Goal: Task Accomplishment & Management: Complete application form

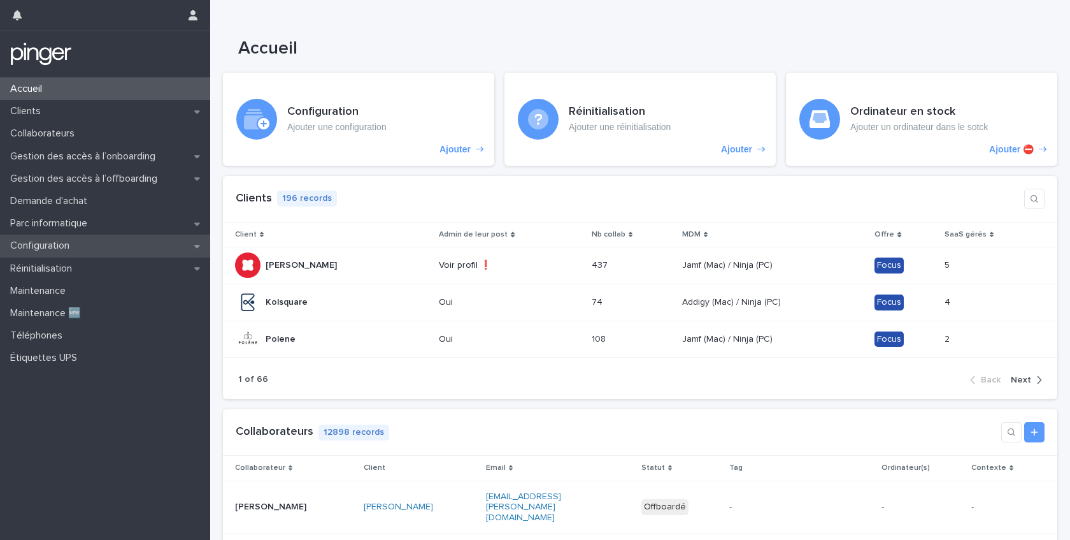
click at [62, 248] on p "Configuration" at bounding box center [42, 246] width 75 height 12
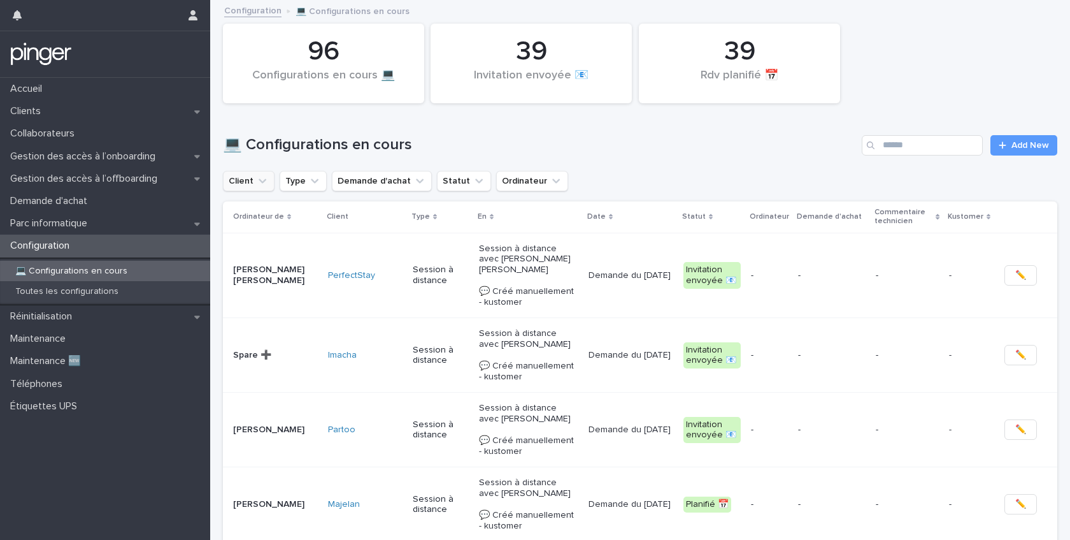
click at [262, 182] on icon "Client" at bounding box center [263, 180] width 8 height 4
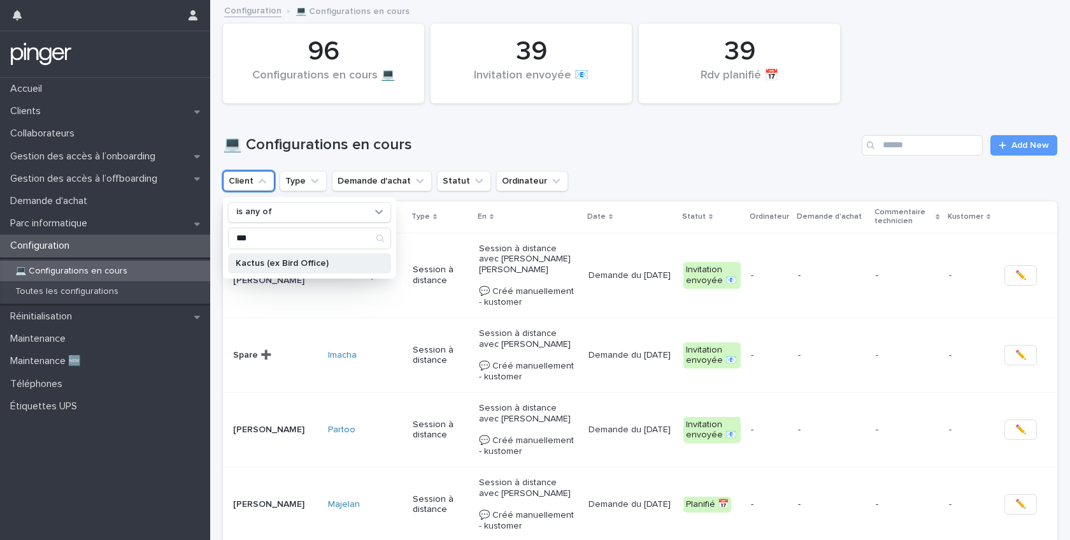
type input "***"
click at [275, 264] on p "Kactus (ex Bird Office)" at bounding box center [303, 263] width 135 height 9
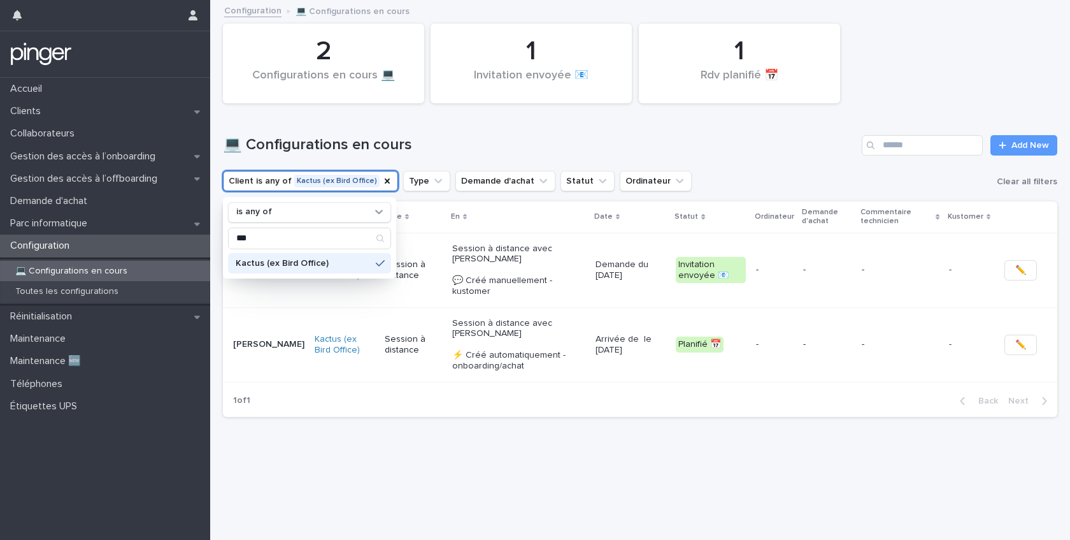
click at [355, 441] on div "Loading... Saving… Loading... Saving… 2 Configurations en cours 💻 1 Rdv planifi…" at bounding box center [640, 254] width 847 height 506
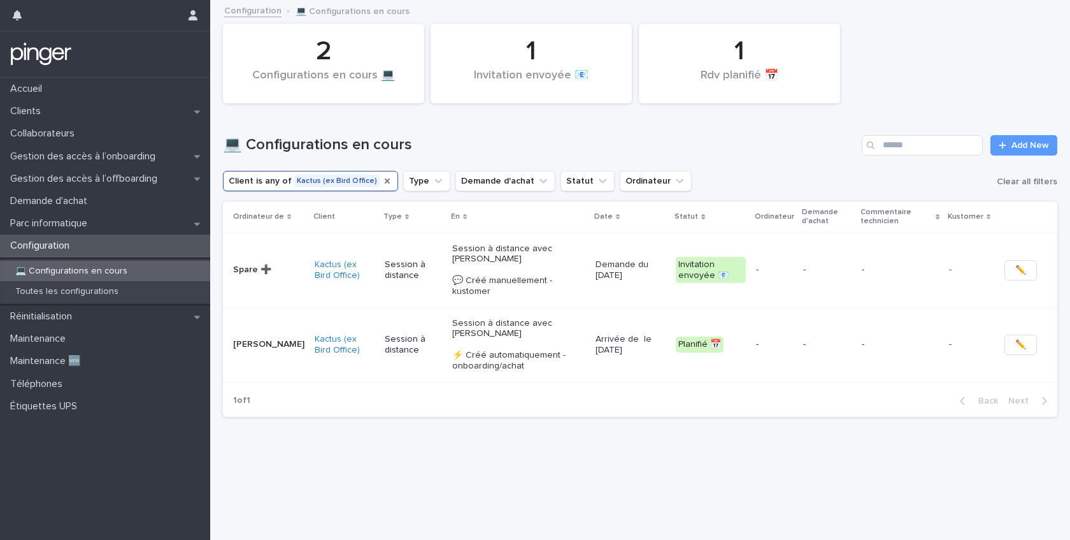
click at [382, 183] on icon "Client" at bounding box center [387, 181] width 10 height 10
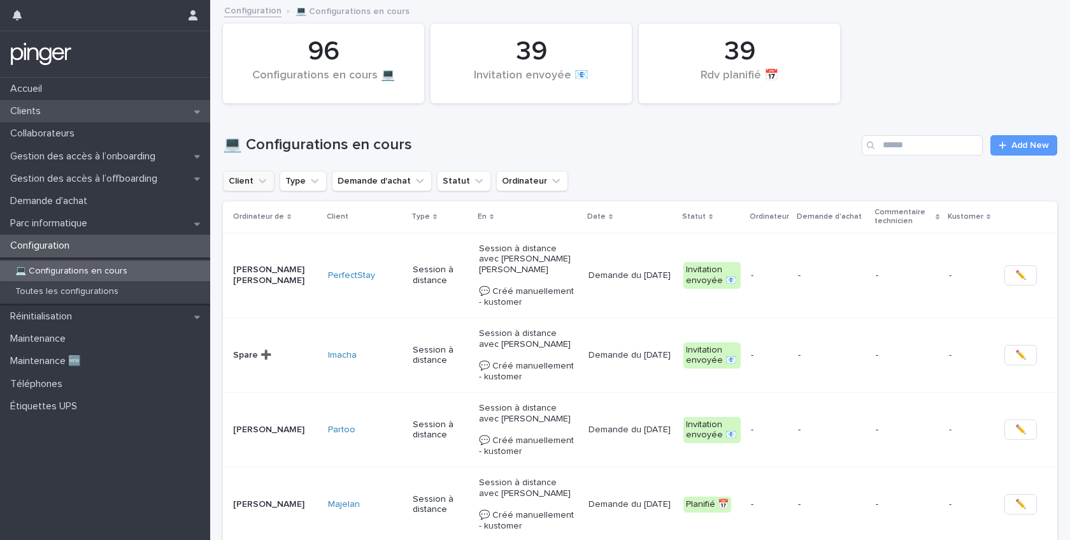
click at [29, 111] on p "Clients" at bounding box center [28, 111] width 46 height 12
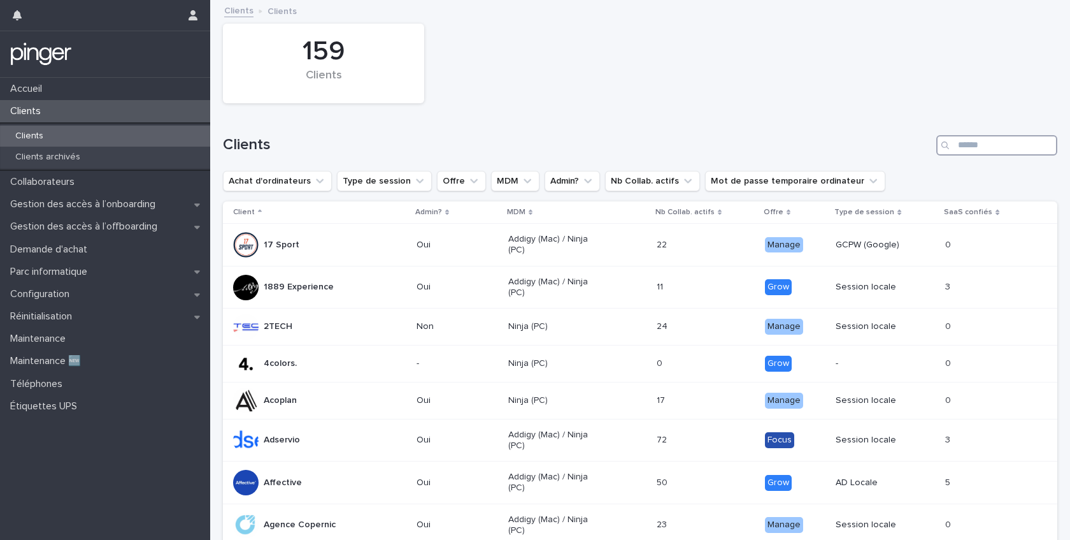
click at [960, 150] on input "Search" at bounding box center [997, 145] width 121 height 20
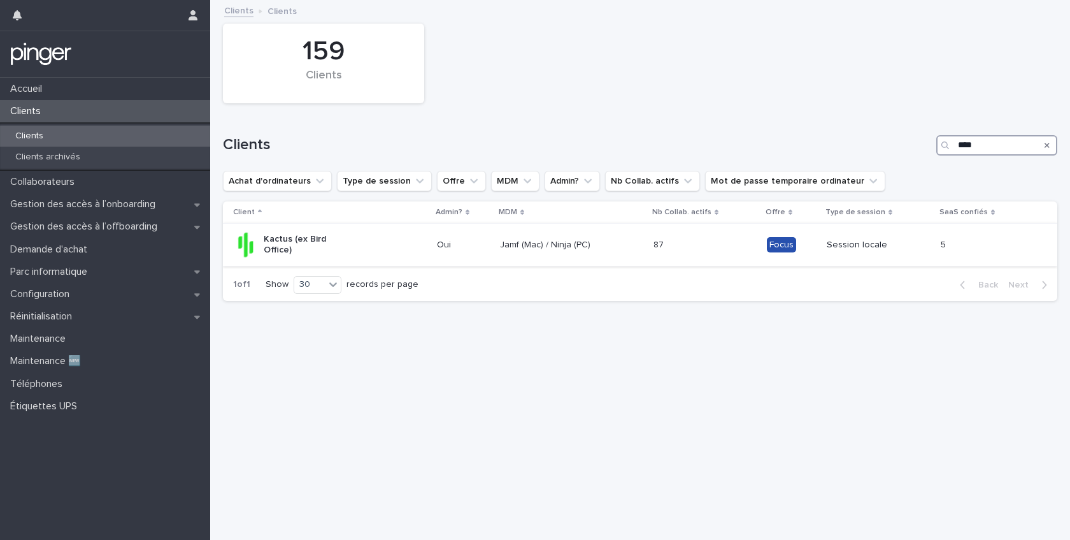
type input "****"
click at [347, 240] on p "Kactus (ex Bird Office)" at bounding box center [309, 245] width 91 height 22
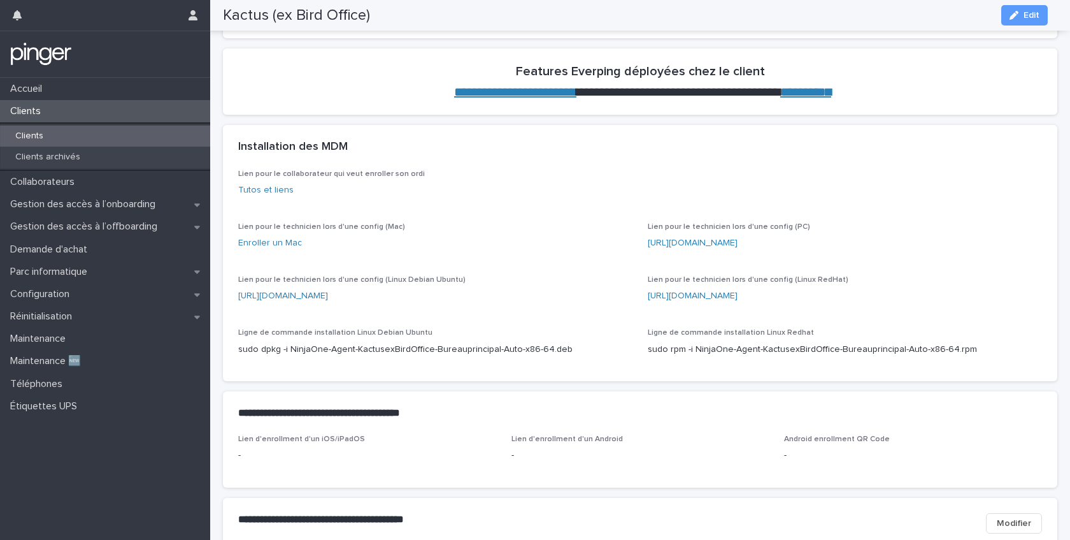
scroll to position [998, 0]
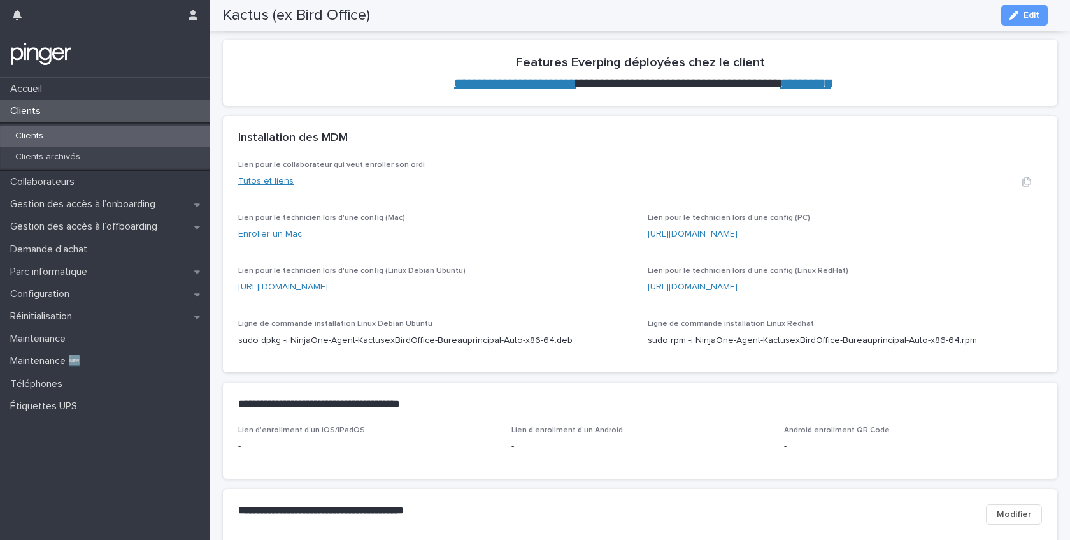
click at [261, 183] on link "Tutos et liens" at bounding box center [265, 180] width 55 height 9
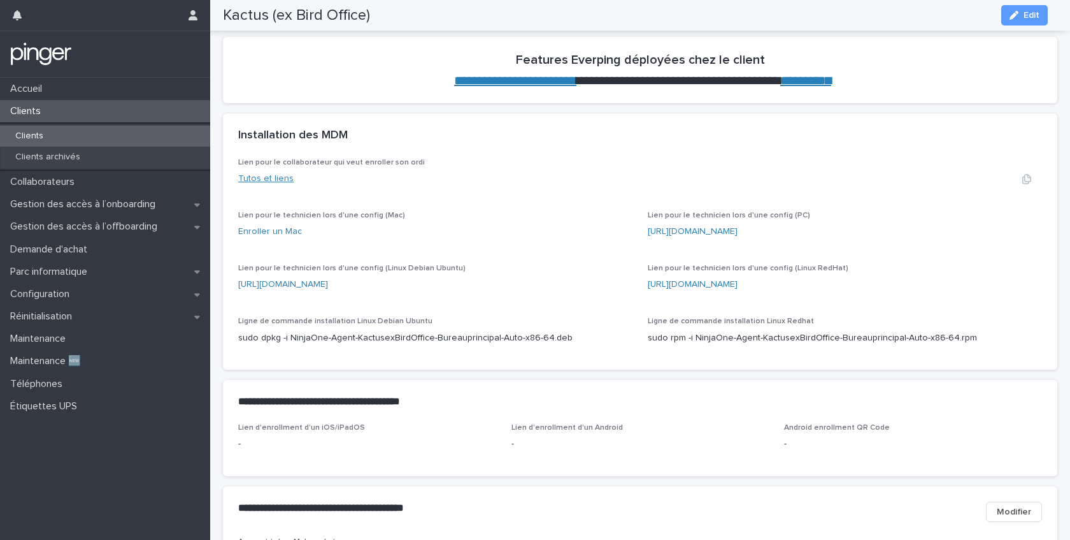
click at [262, 180] on link "Tutos et liens" at bounding box center [265, 178] width 55 height 9
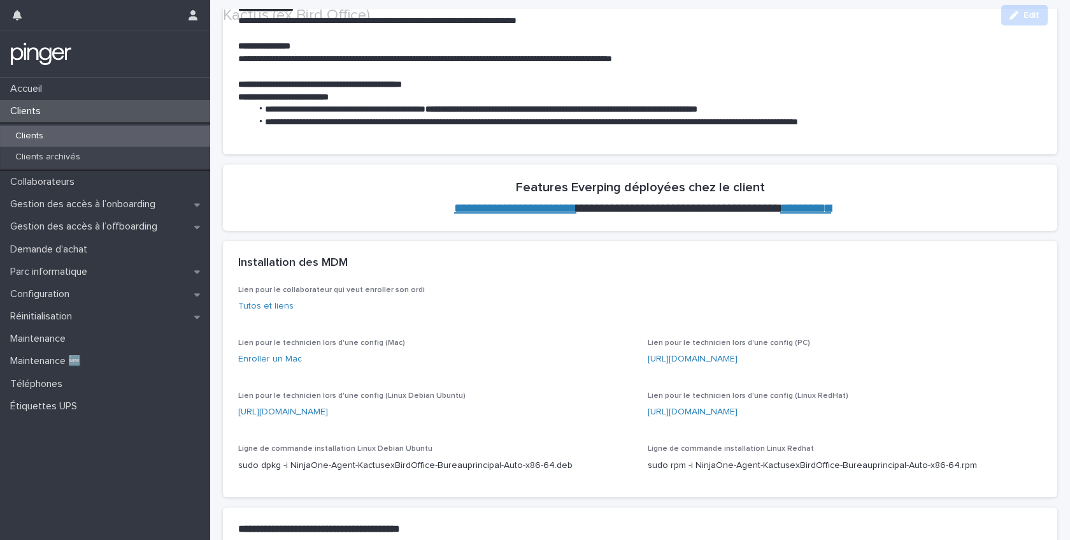
scroll to position [897, 0]
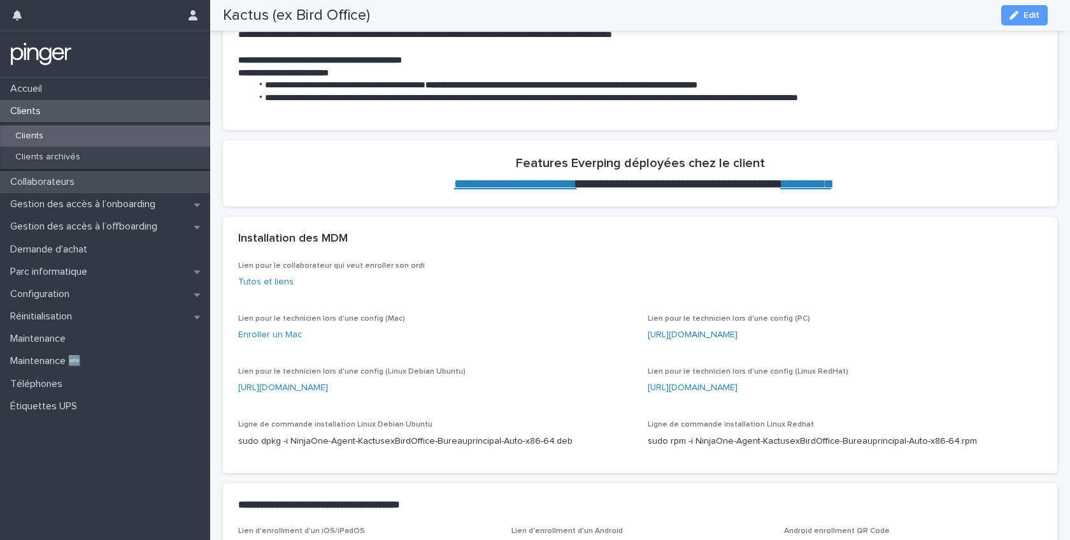
click at [40, 181] on p "Collaborateurs" at bounding box center [45, 182] width 80 height 12
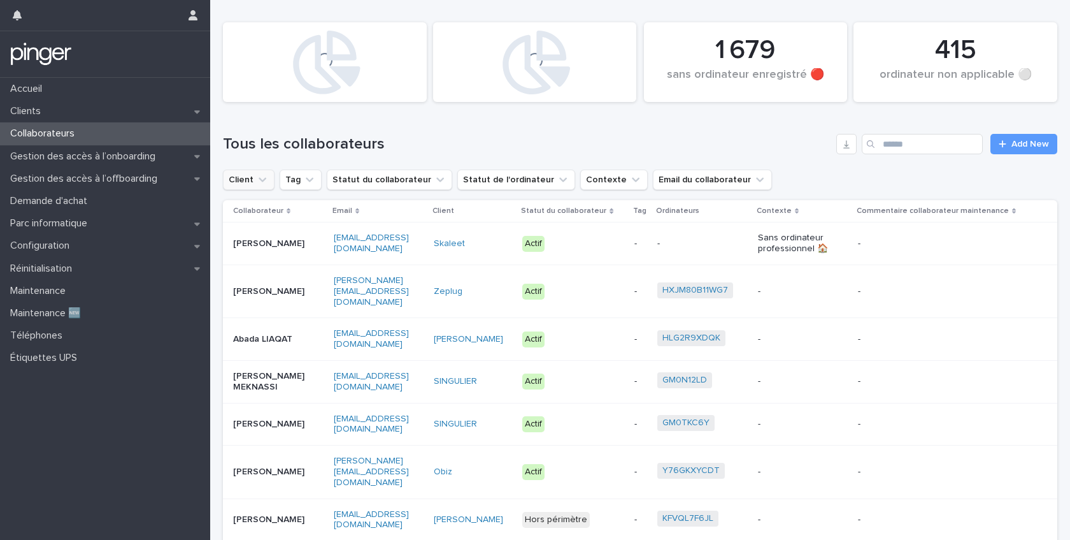
click at [249, 181] on button "Client" at bounding box center [249, 179] width 52 height 20
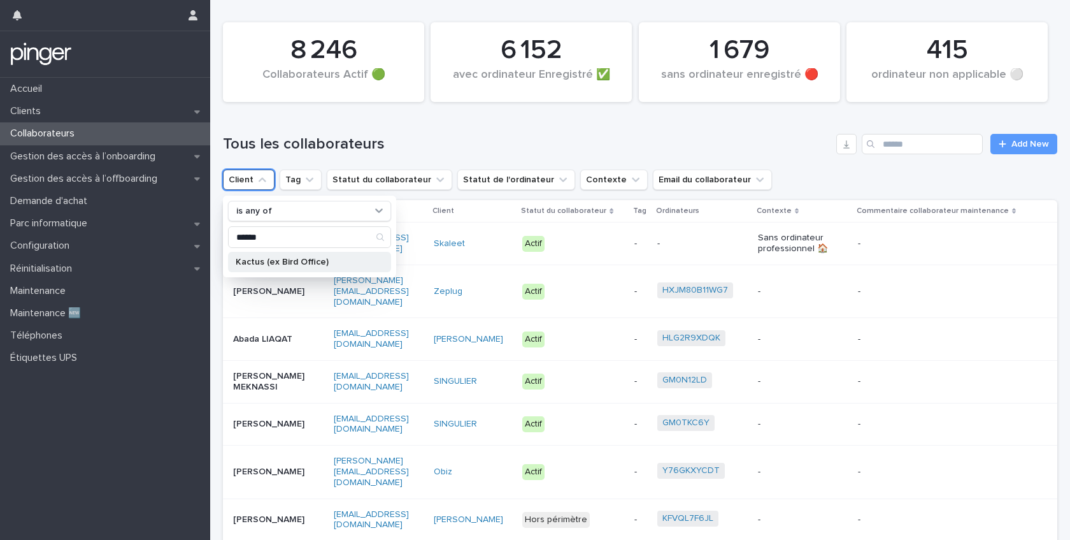
type input "******"
click at [263, 266] on p "Kactus (ex Bird Office)" at bounding box center [303, 261] width 135 height 9
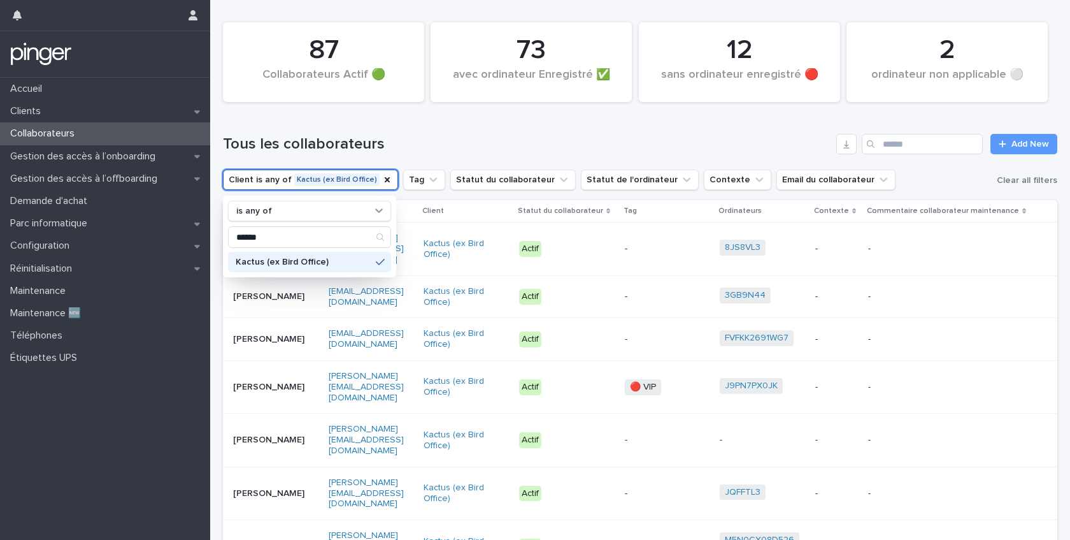
click at [454, 132] on div "Tous les collaborateurs Add New" at bounding box center [640, 138] width 835 height 61
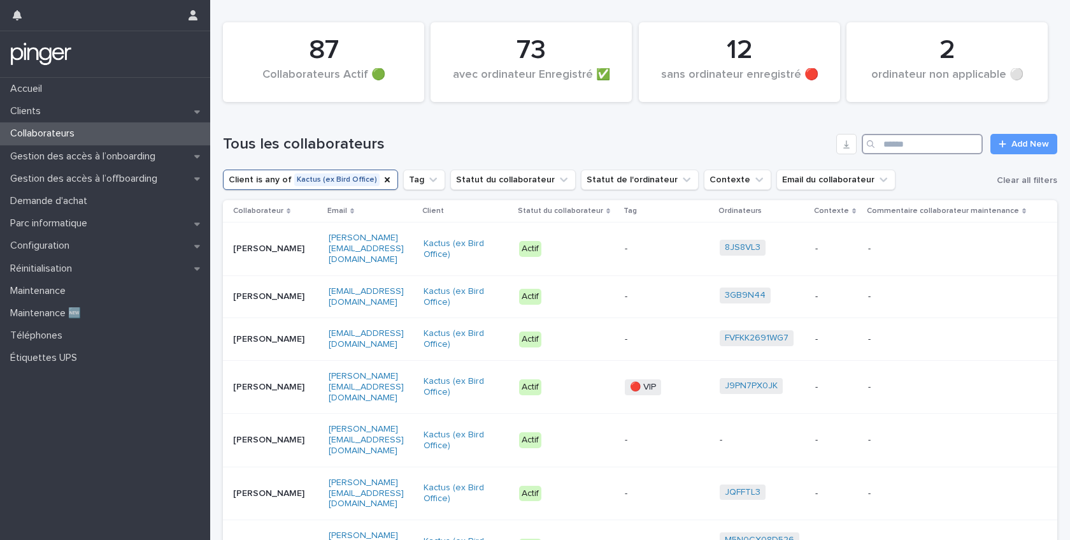
click at [924, 151] on input "Search" at bounding box center [922, 144] width 121 height 20
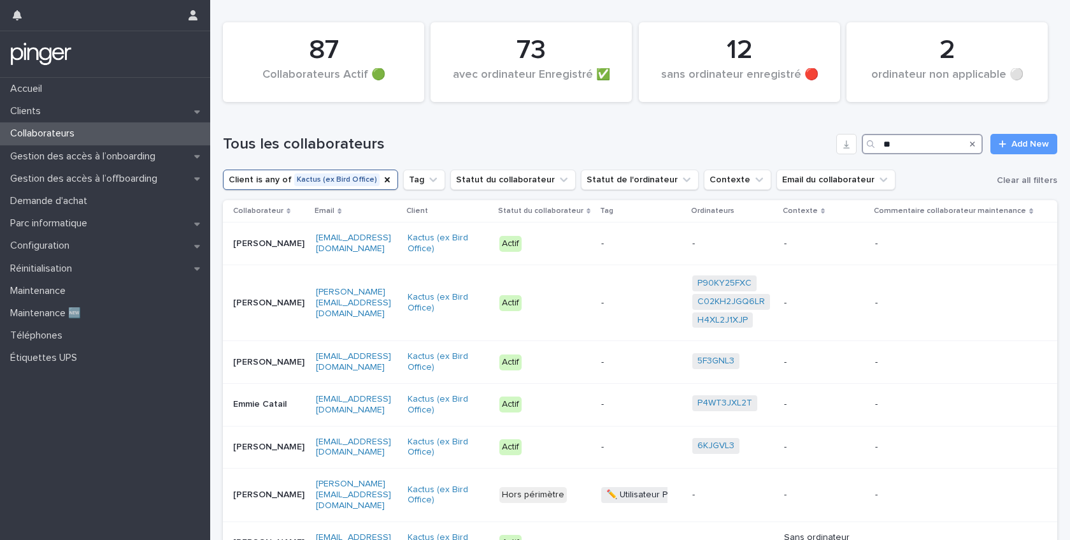
type input "*"
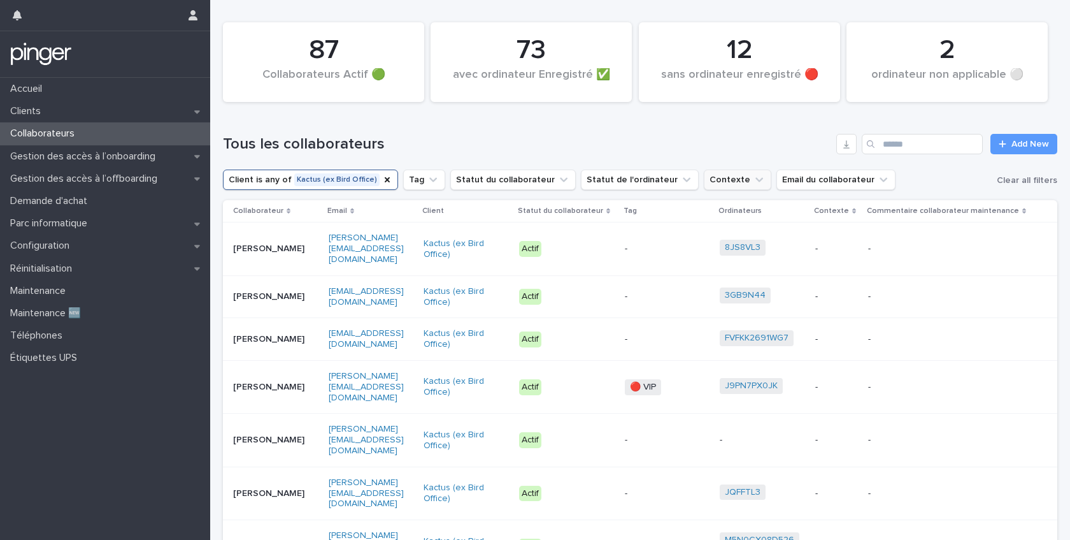
click at [716, 187] on button "Contexte" at bounding box center [738, 179] width 68 height 20
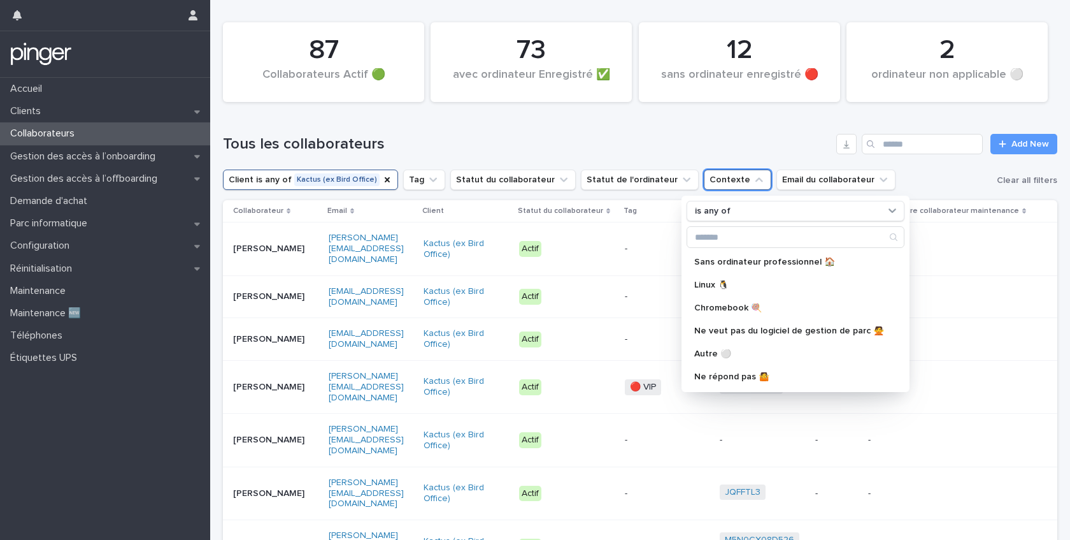
click at [715, 182] on button "Contexte" at bounding box center [738, 179] width 68 height 20
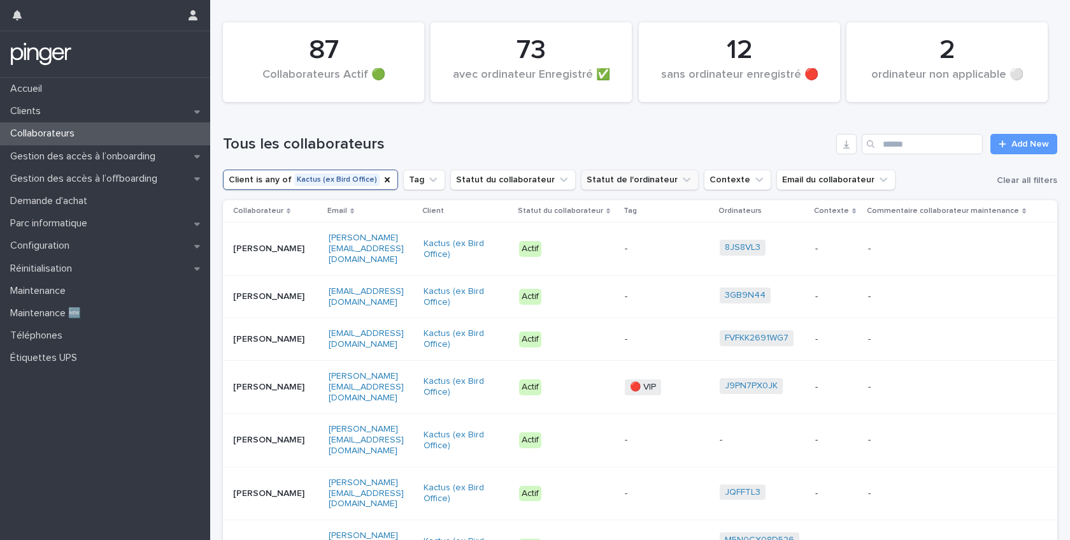
click at [643, 185] on button "Statut de l'ordinateur" at bounding box center [640, 179] width 118 height 20
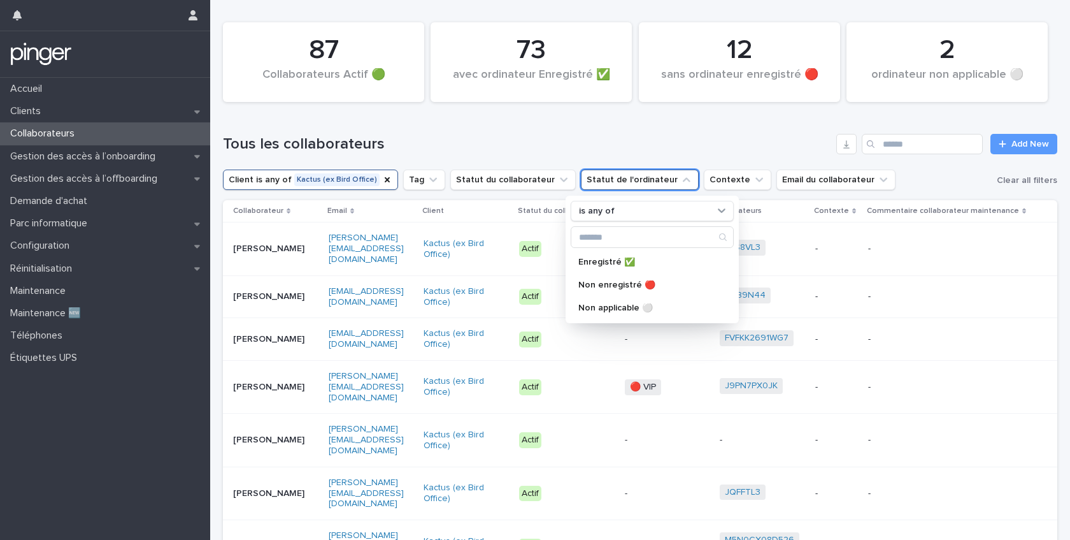
click at [642, 184] on button "Statut de l'ordinateur" at bounding box center [640, 179] width 118 height 20
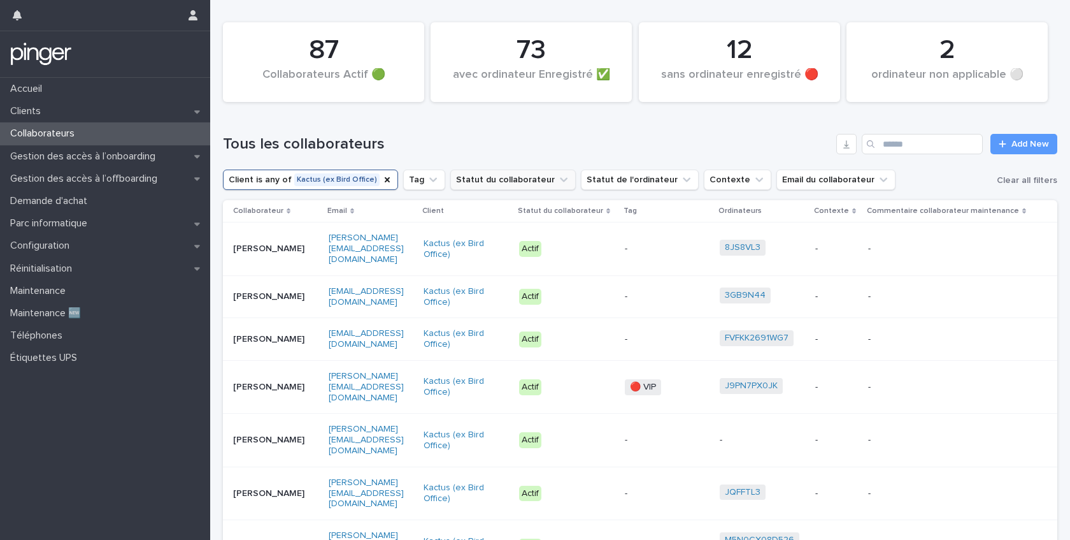
click at [522, 187] on button "Statut du collaborateur" at bounding box center [513, 179] width 126 height 20
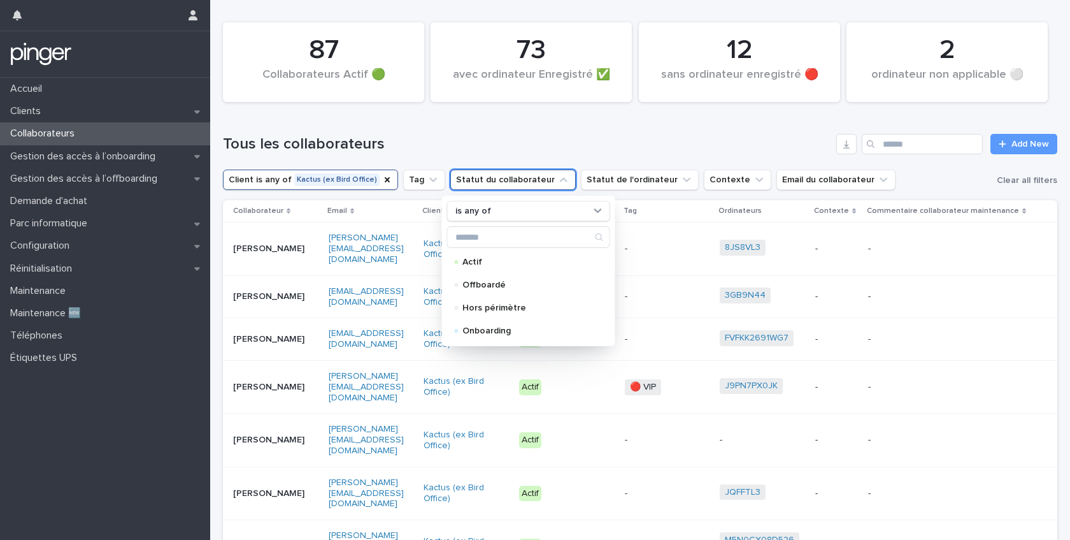
click at [522, 185] on button "Statut du collaborateur" at bounding box center [513, 179] width 126 height 20
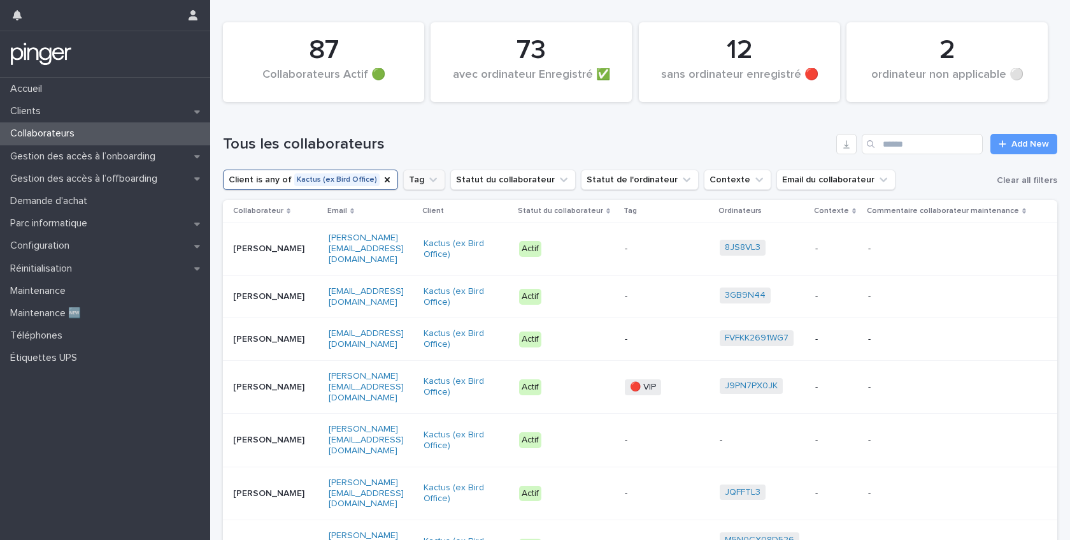
click at [416, 182] on button "Tag" at bounding box center [424, 179] width 42 height 20
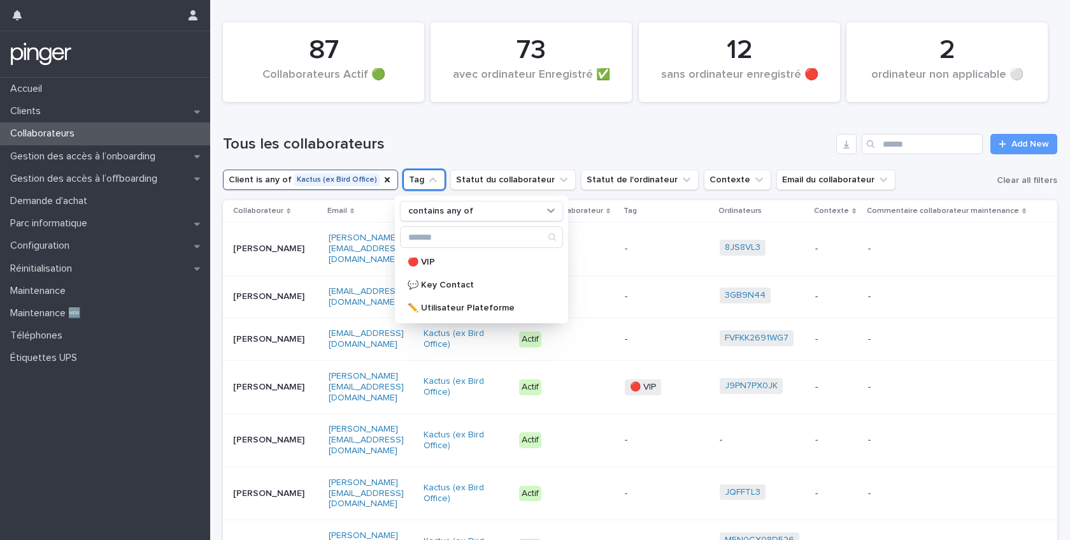
click at [415, 182] on button "Tag" at bounding box center [424, 179] width 42 height 20
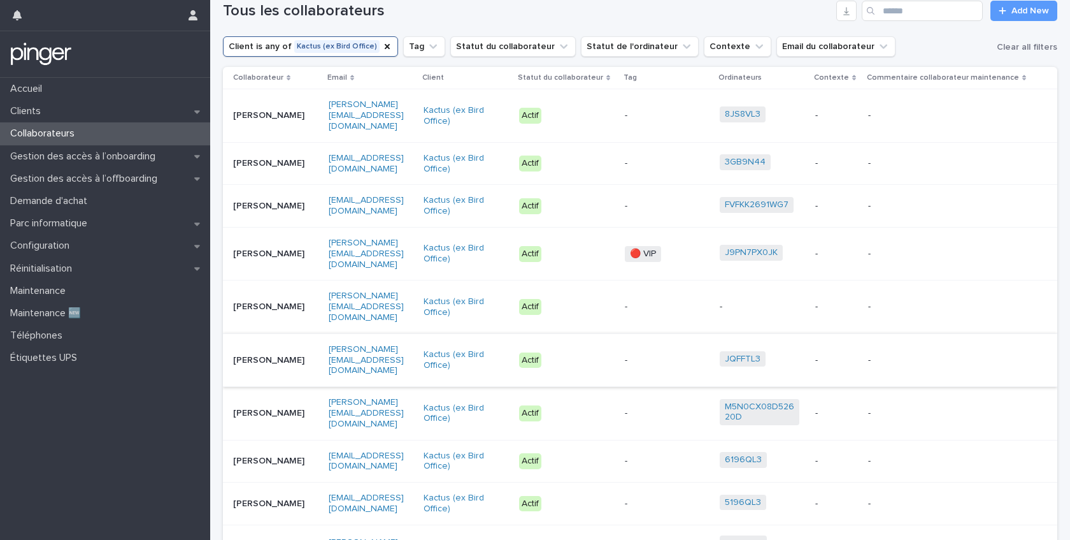
scroll to position [135, 0]
click at [598, 196] on p "Actif" at bounding box center [559, 204] width 80 height 16
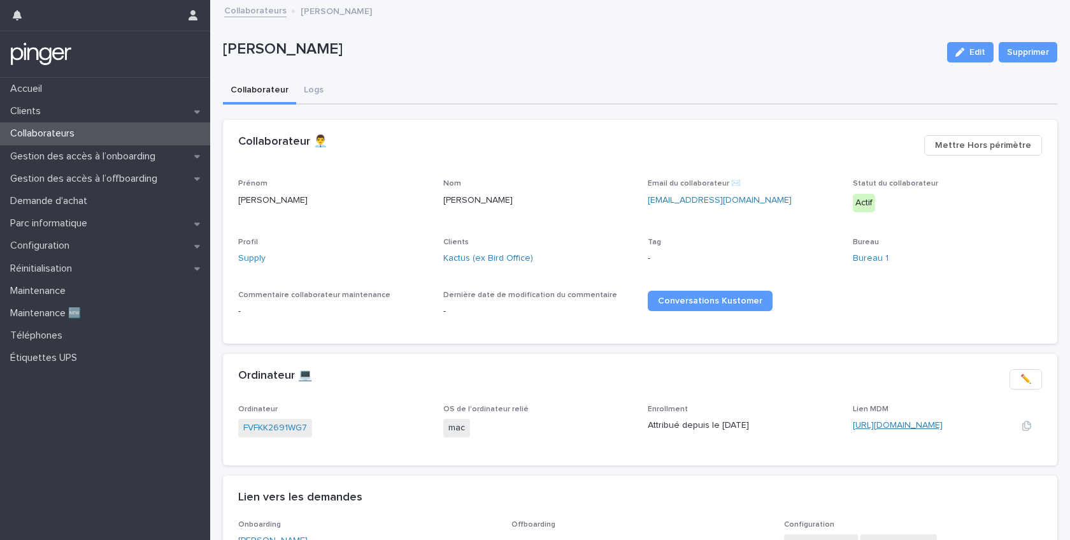
click at [896, 427] on link "[URL][DOMAIN_NAME]" at bounding box center [898, 424] width 90 height 9
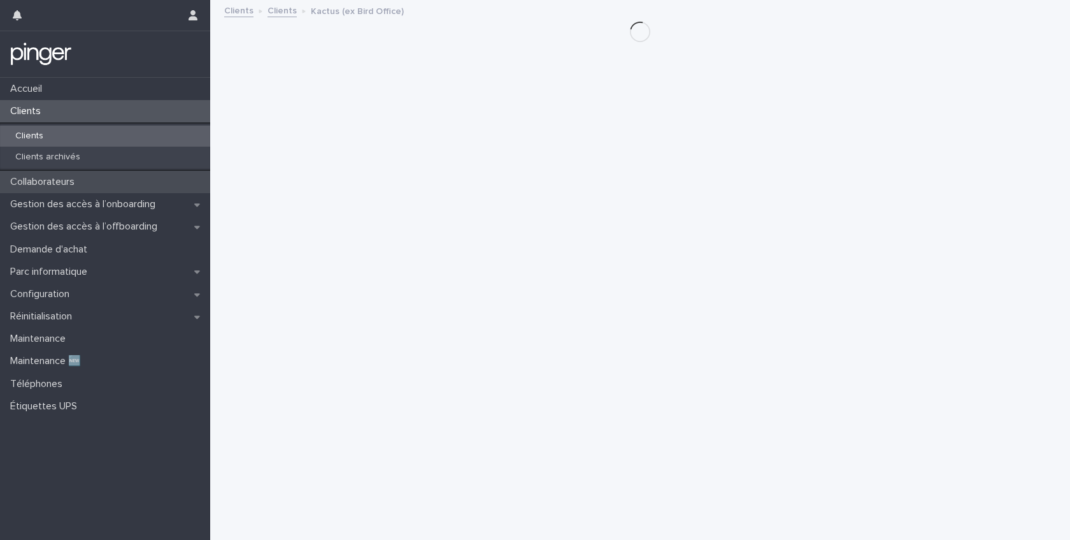
click at [55, 180] on p "Collaborateurs" at bounding box center [45, 182] width 80 height 12
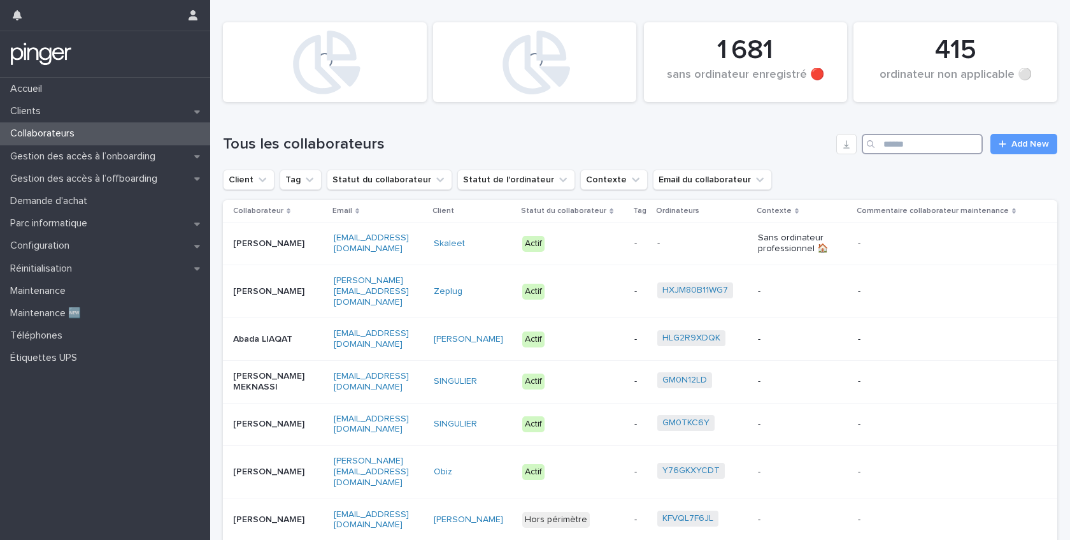
click at [921, 148] on input "Search" at bounding box center [922, 144] width 121 height 20
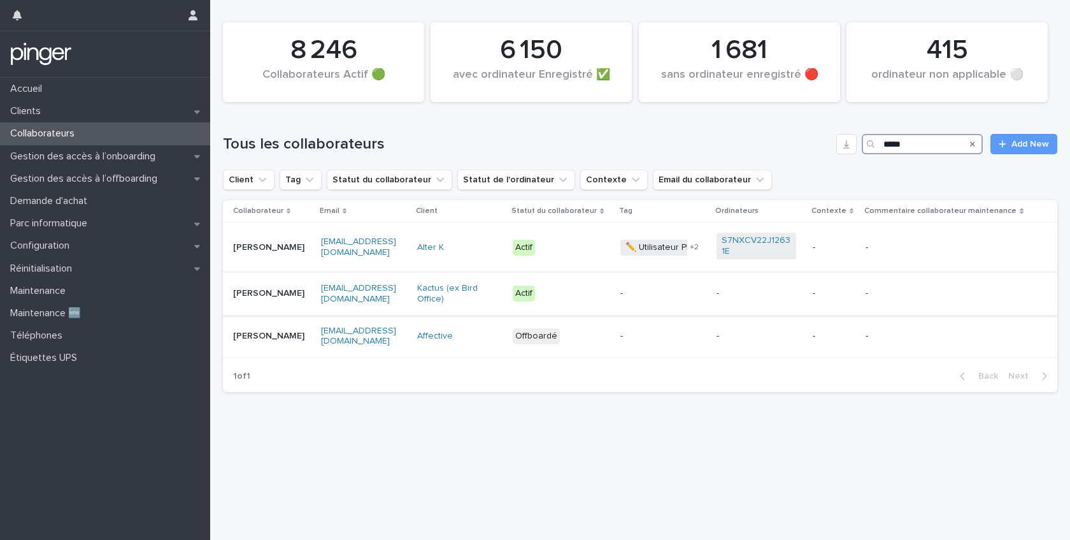
type input "*****"
click at [283, 292] on p "Victor Livet" at bounding box center [272, 293] width 78 height 11
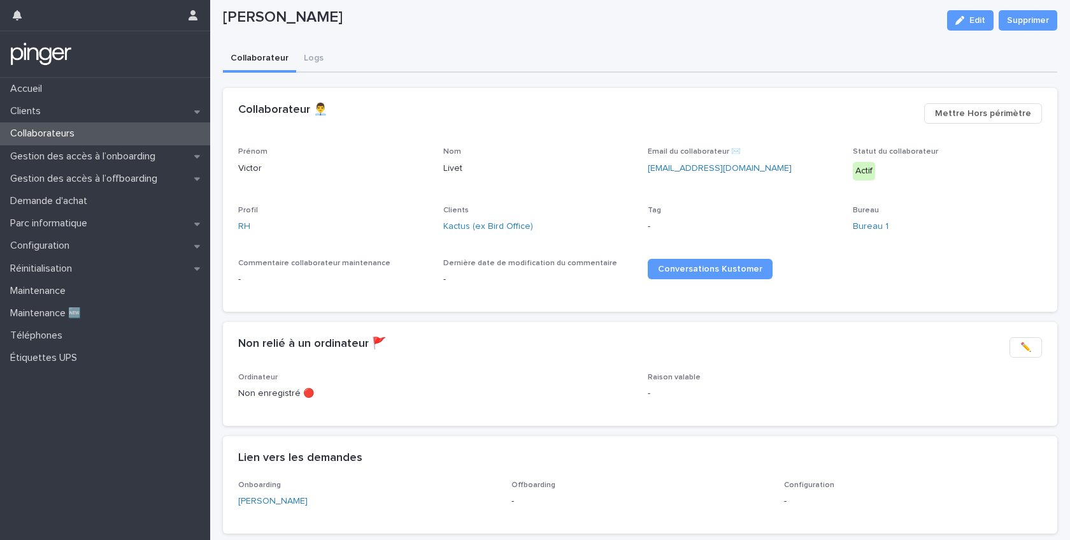
scroll to position [92, 0]
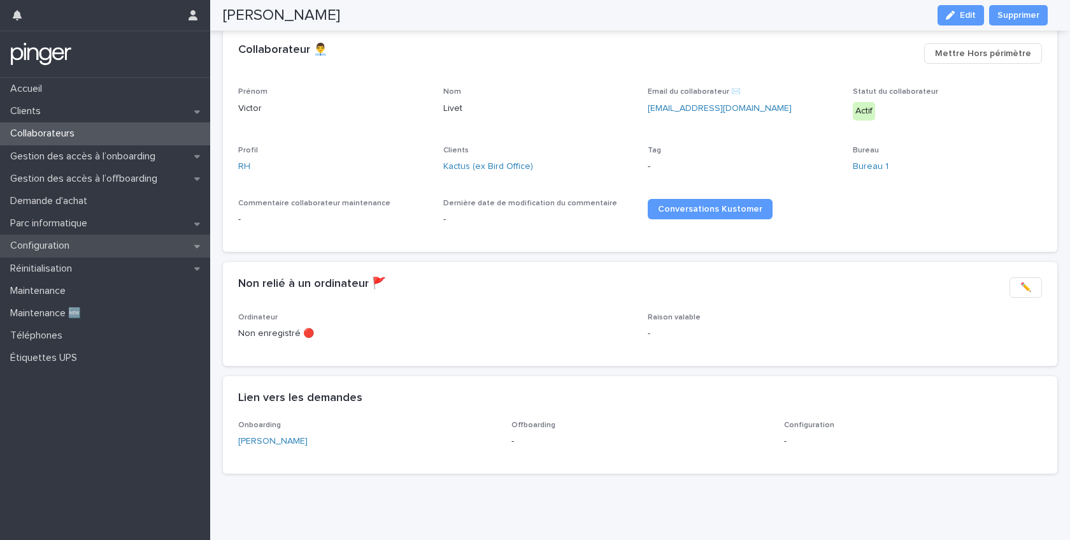
click at [42, 247] on p "Configuration" at bounding box center [42, 246] width 75 height 12
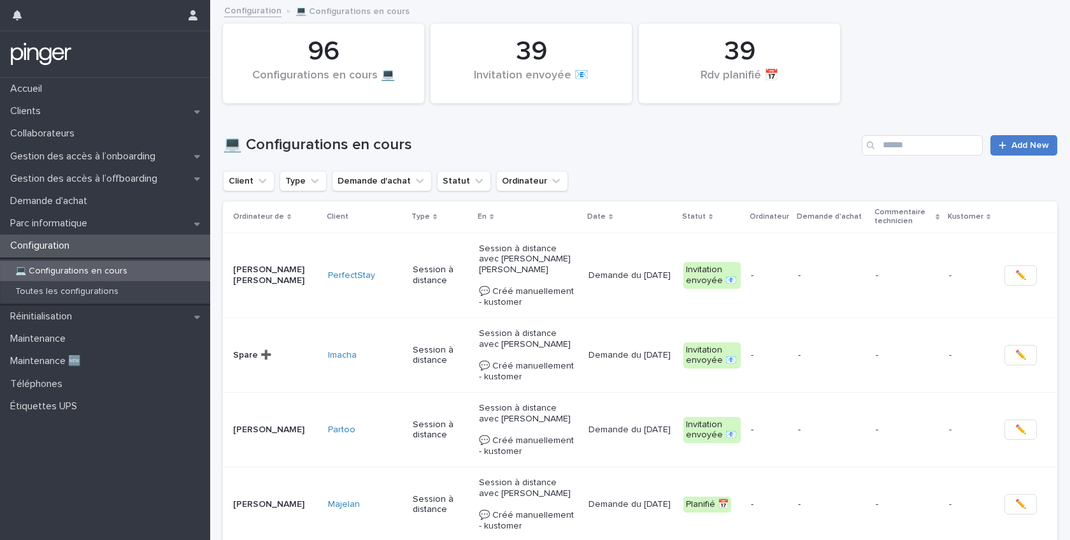
click at [1012, 147] on span "Add New" at bounding box center [1031, 145] width 38 height 9
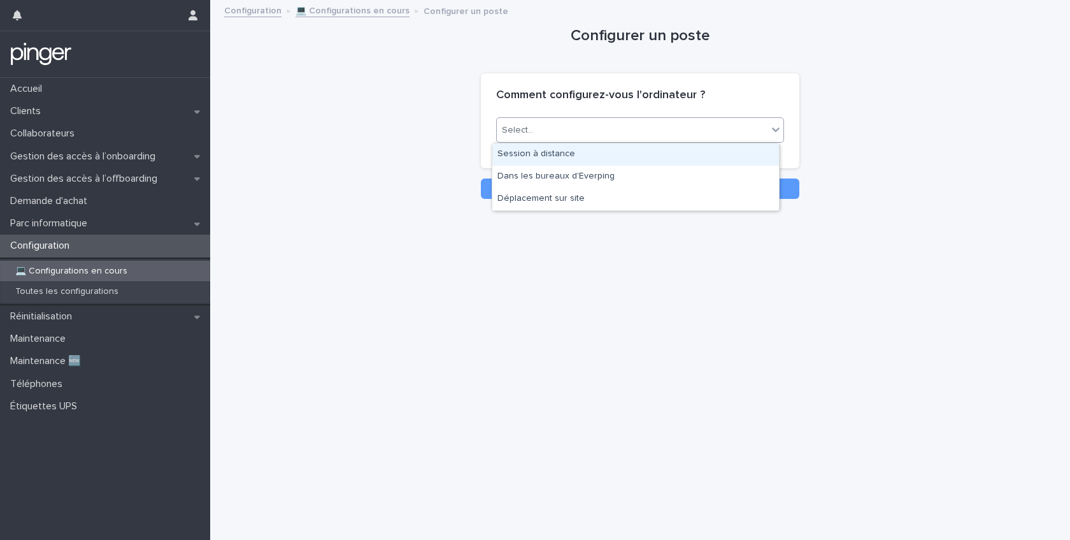
click at [675, 126] on div "Select..." at bounding box center [632, 130] width 271 height 21
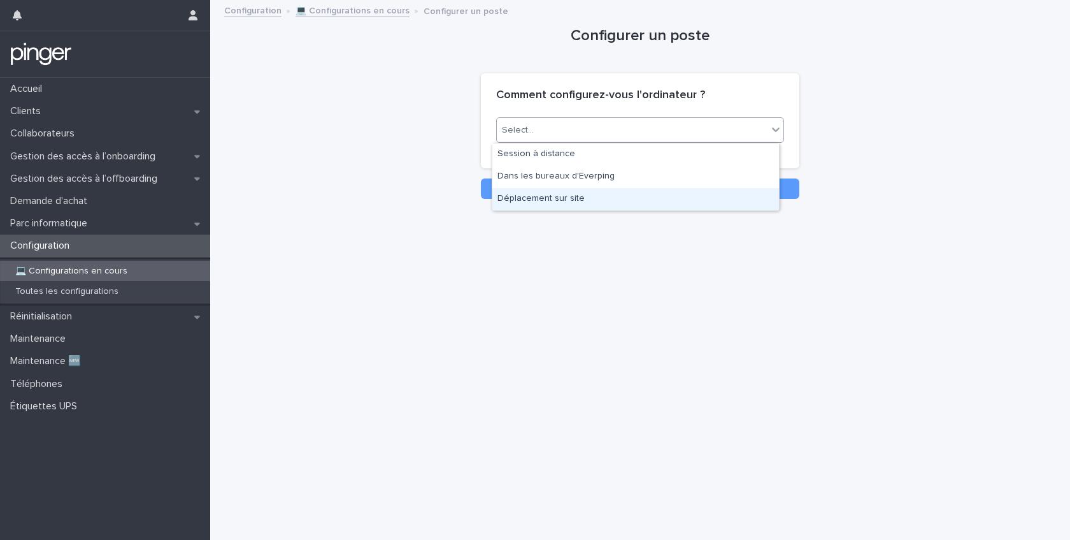
click at [566, 191] on div "Déplacement sur site" at bounding box center [635, 199] width 287 height 22
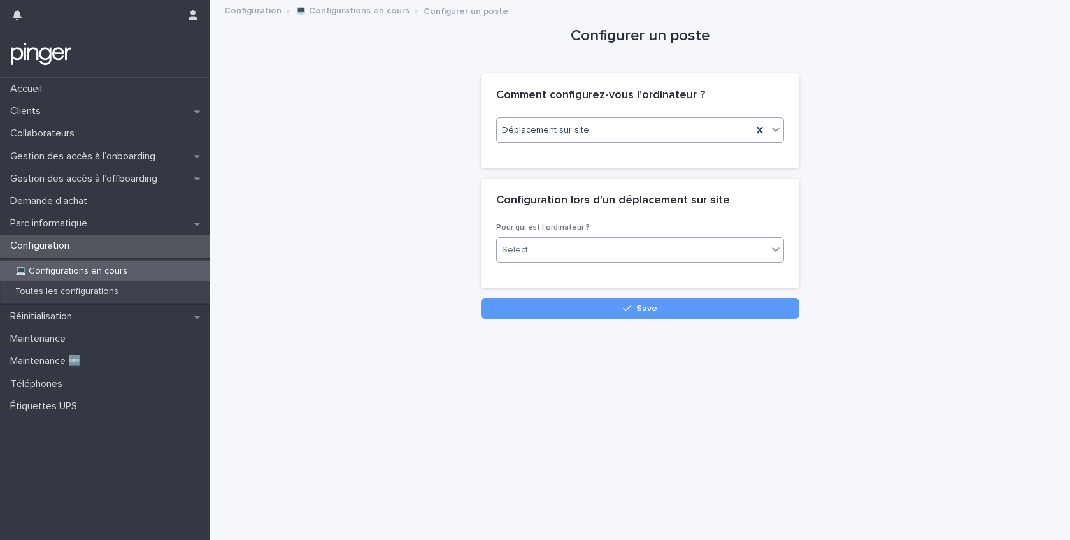
click at [566, 246] on div "Select..." at bounding box center [632, 250] width 271 height 21
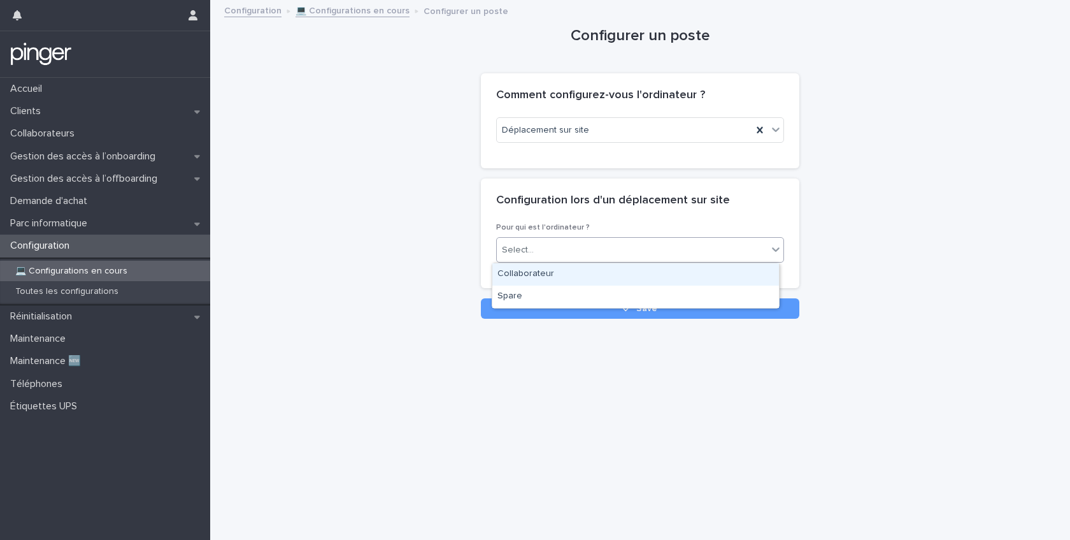
click at [547, 274] on div "Collaborateur" at bounding box center [635, 274] width 287 height 22
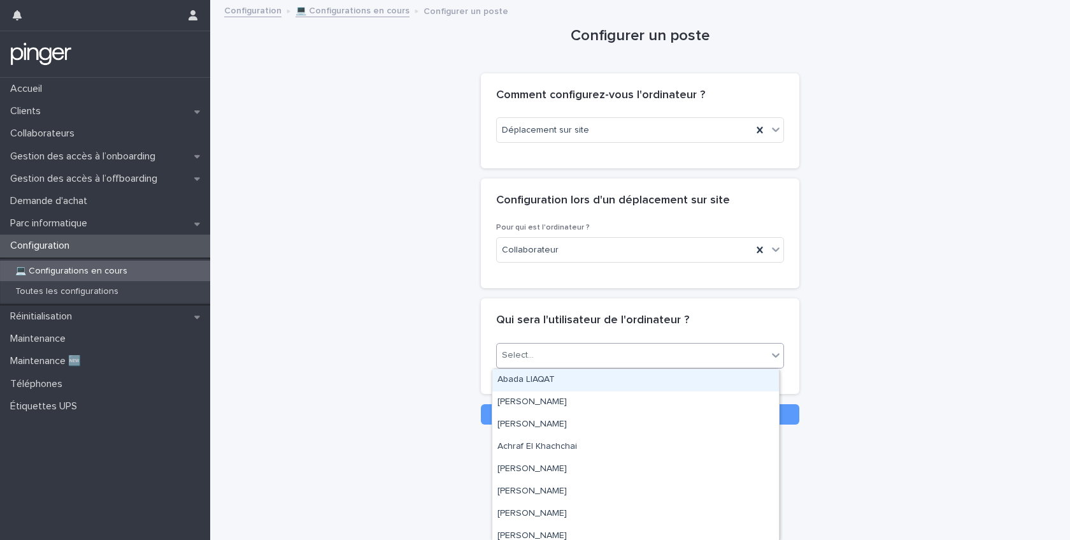
click at [571, 354] on div "Select..." at bounding box center [632, 355] width 271 height 21
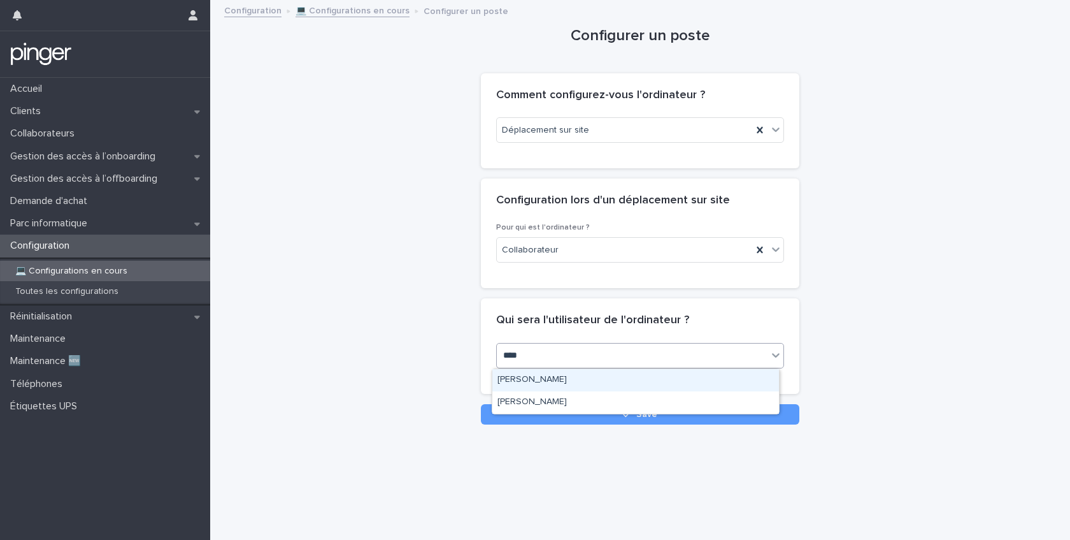
type input "*****"
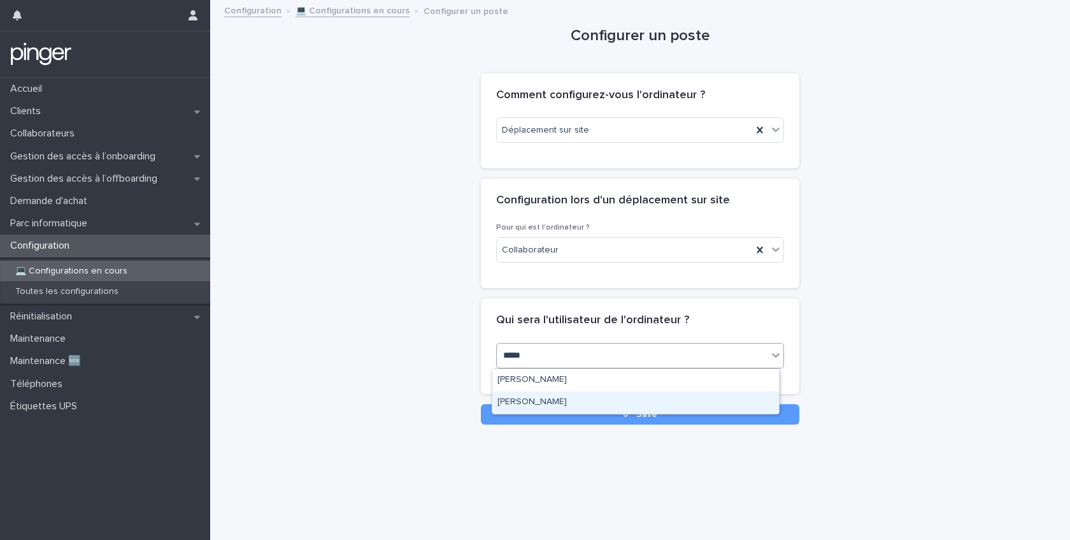
click at [535, 399] on div "Victor Livet" at bounding box center [635, 402] width 287 height 22
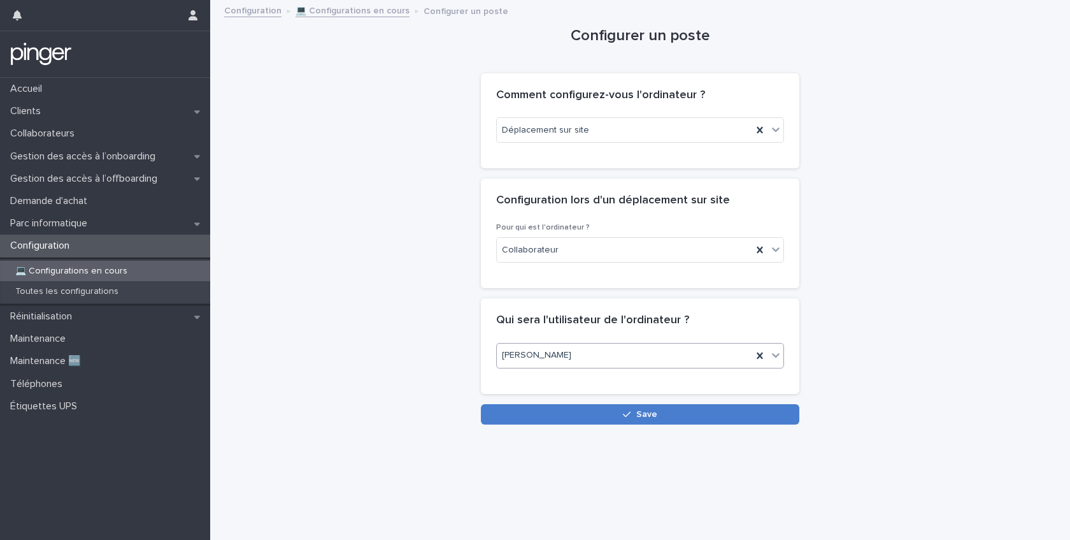
click at [594, 419] on button "Save" at bounding box center [640, 414] width 319 height 20
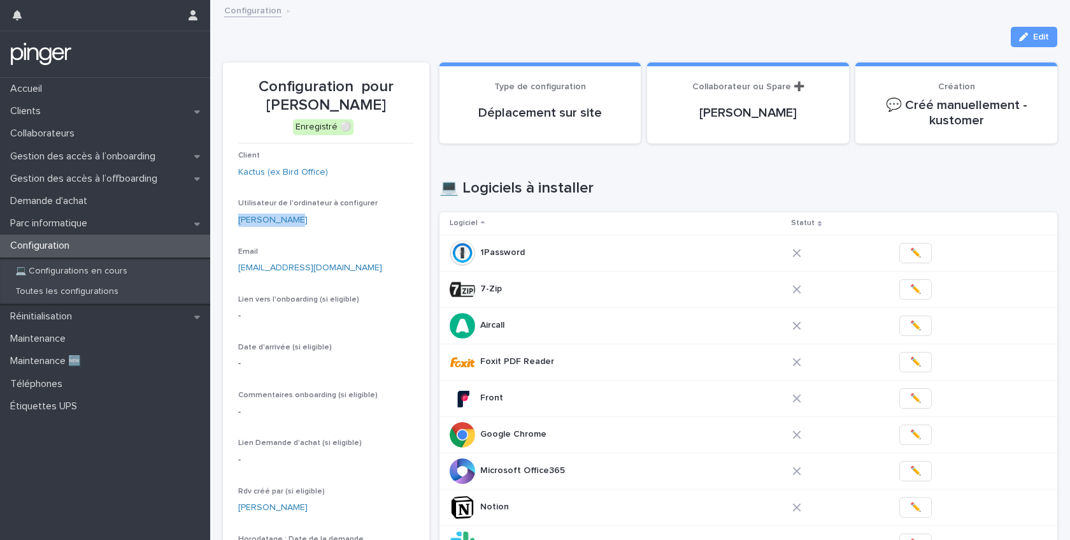
click at [45, 245] on p "Configuration" at bounding box center [42, 246] width 75 height 12
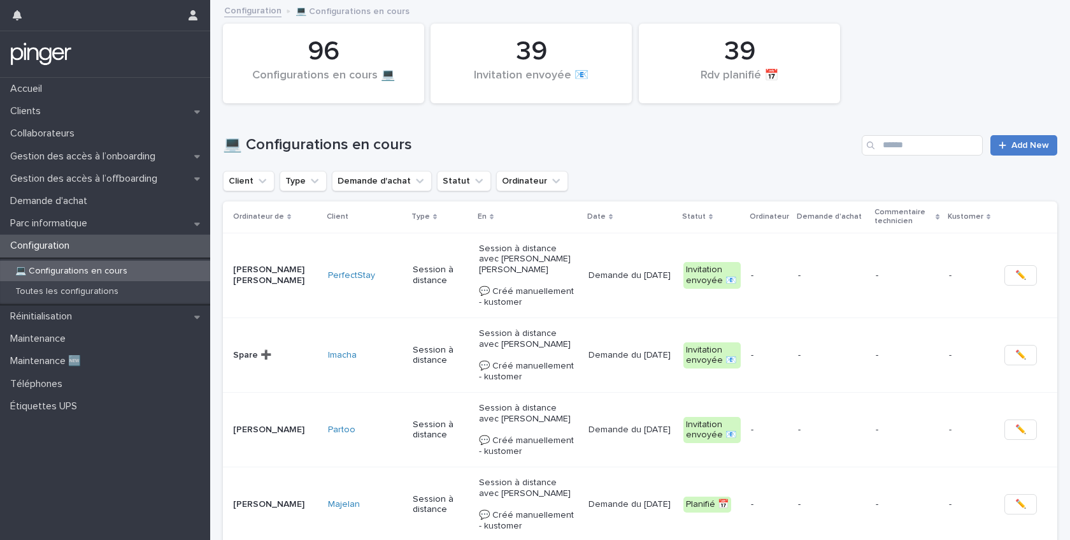
click at [1011, 151] on link "Add New" at bounding box center [1024, 145] width 67 height 20
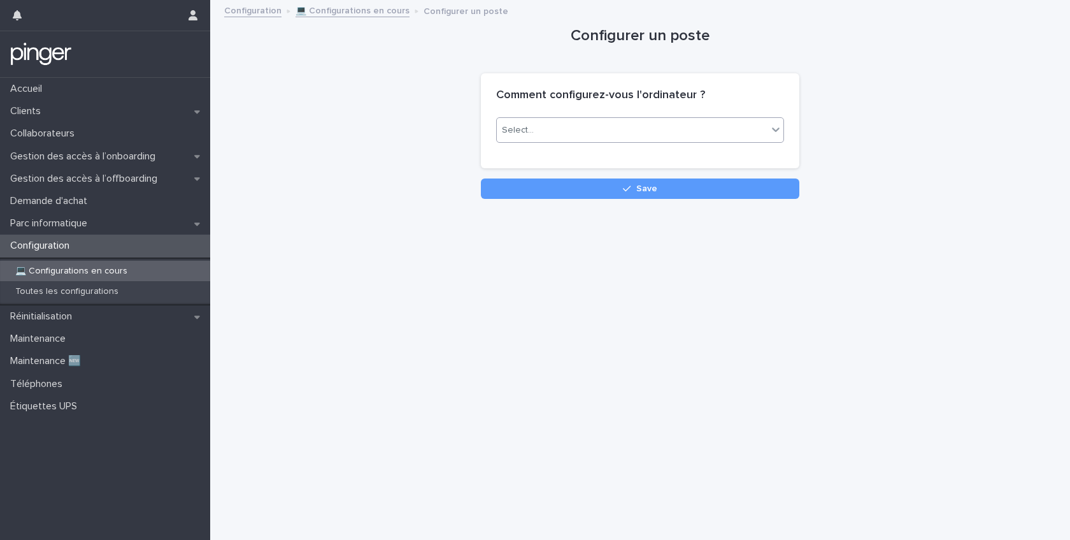
click at [536, 131] on div "Select..." at bounding box center [632, 130] width 271 height 21
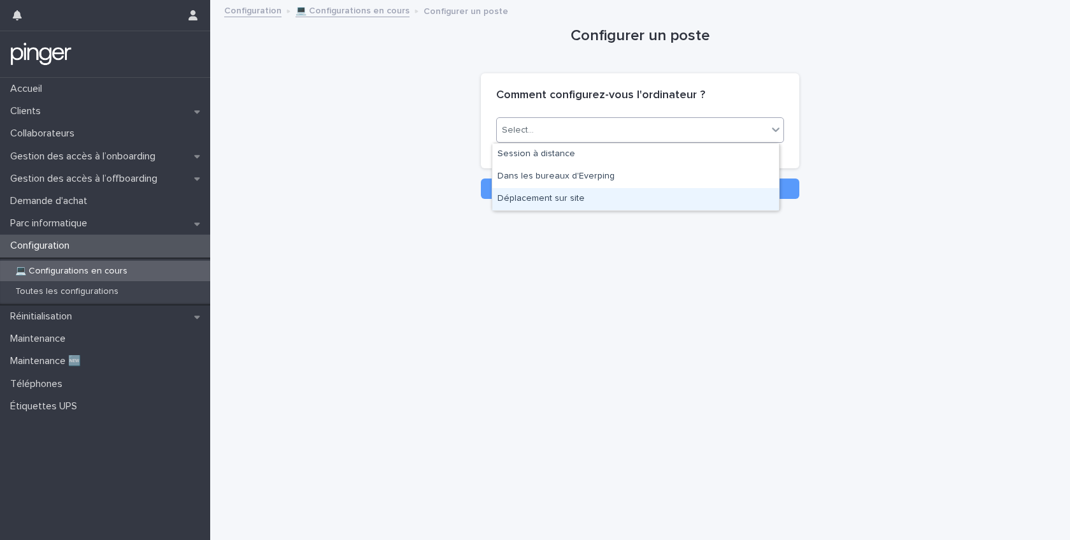
click at [556, 198] on div "Déplacement sur site" at bounding box center [635, 199] width 287 height 22
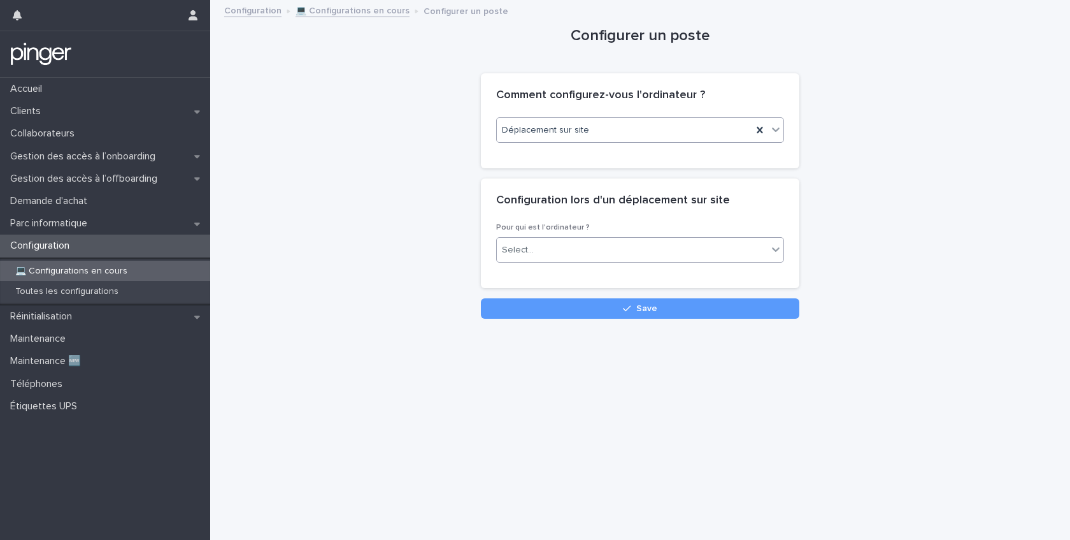
click at [593, 250] on div "Select..." at bounding box center [632, 250] width 271 height 21
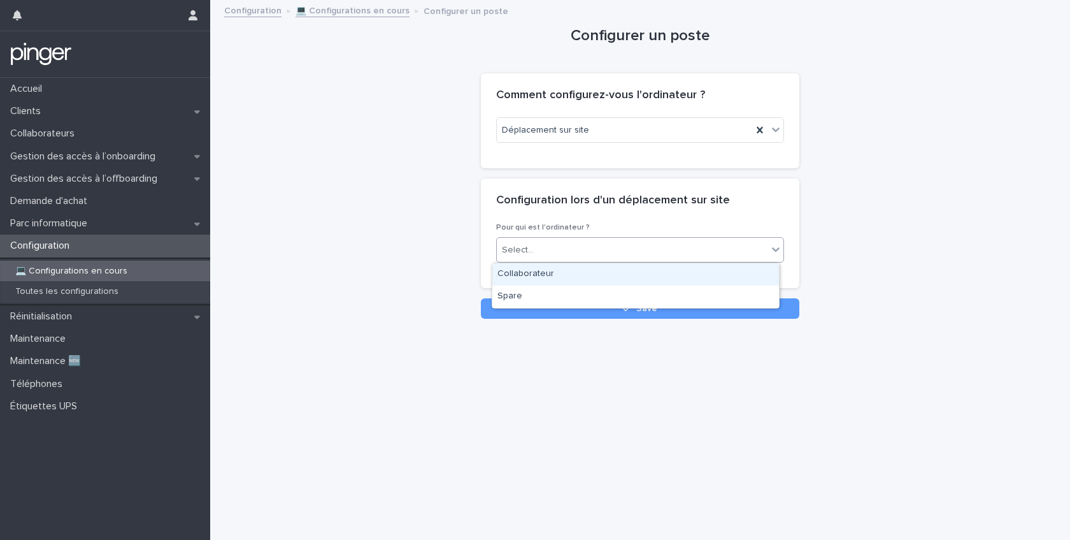
click at [547, 276] on div "Collaborateur" at bounding box center [635, 274] width 287 height 22
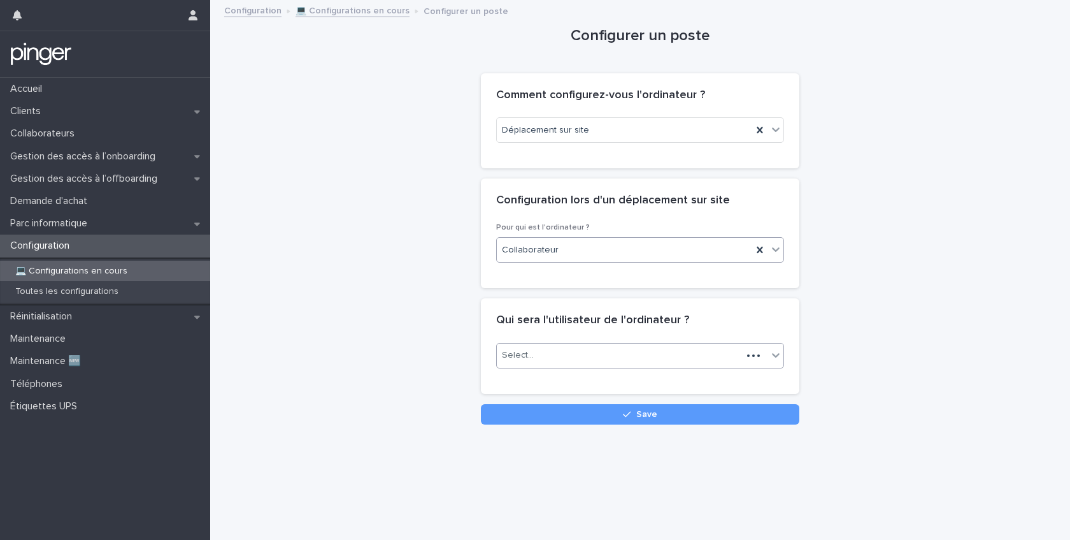
click at [541, 359] on div "Select..." at bounding box center [619, 355] width 245 height 21
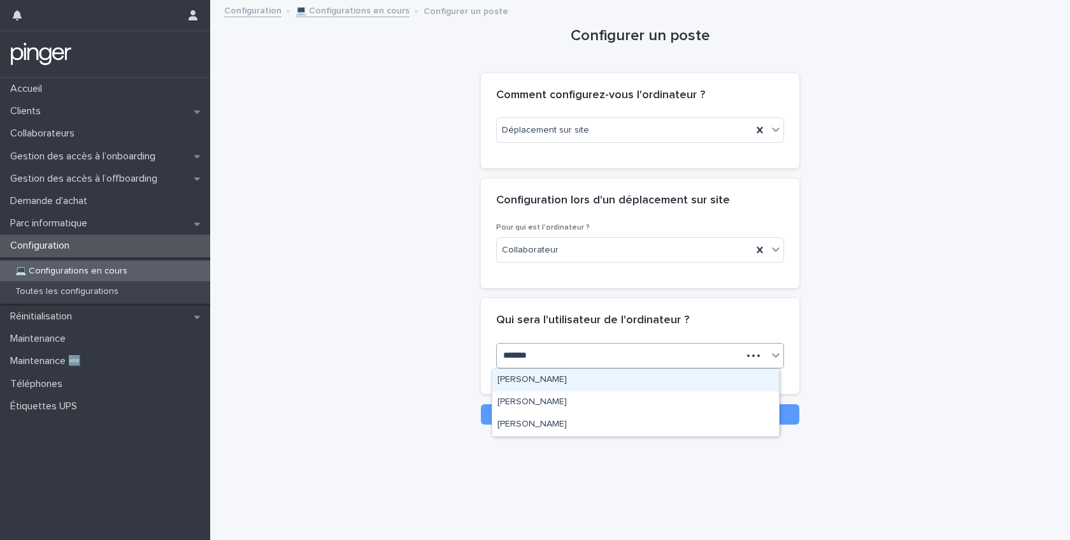
type input "********"
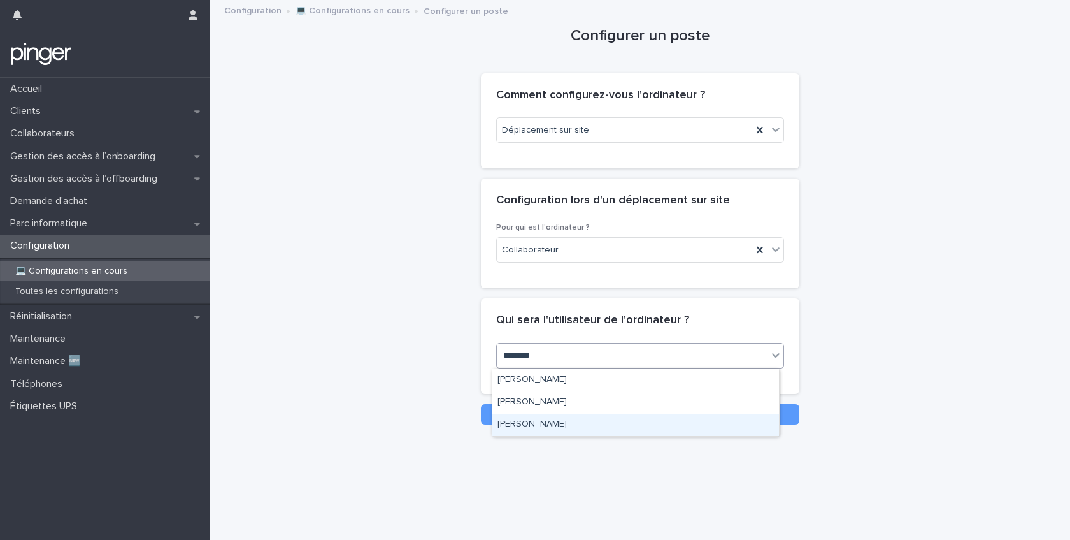
click at [554, 429] on div "Manon Massou" at bounding box center [635, 424] width 287 height 22
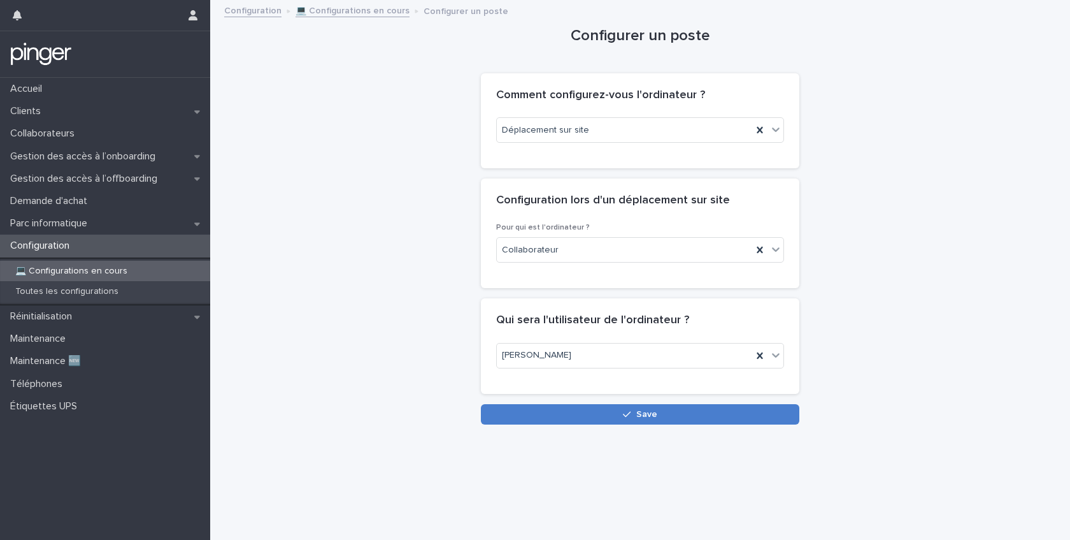
click at [640, 417] on span "Save" at bounding box center [646, 414] width 21 height 9
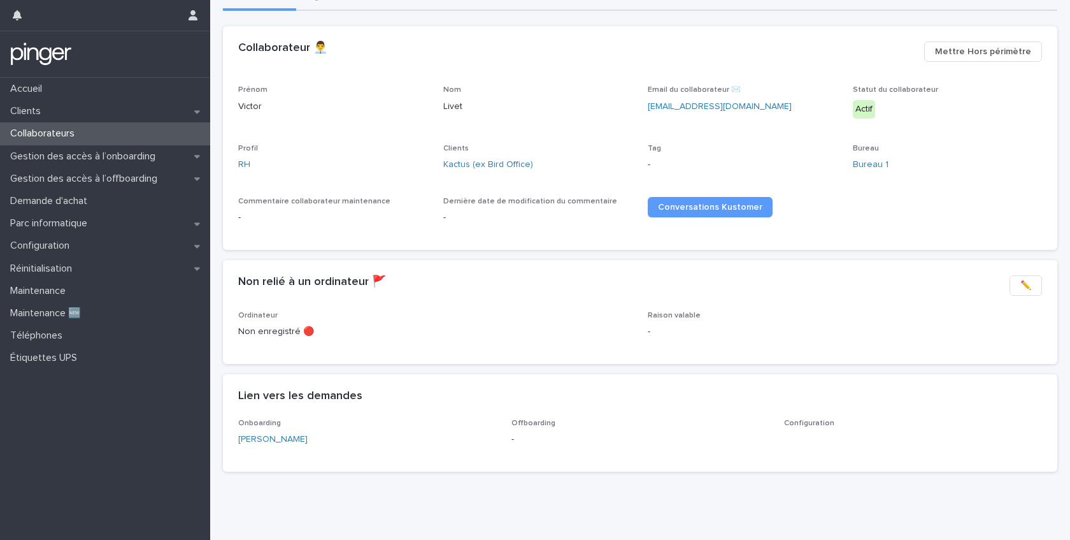
scroll to position [117, 0]
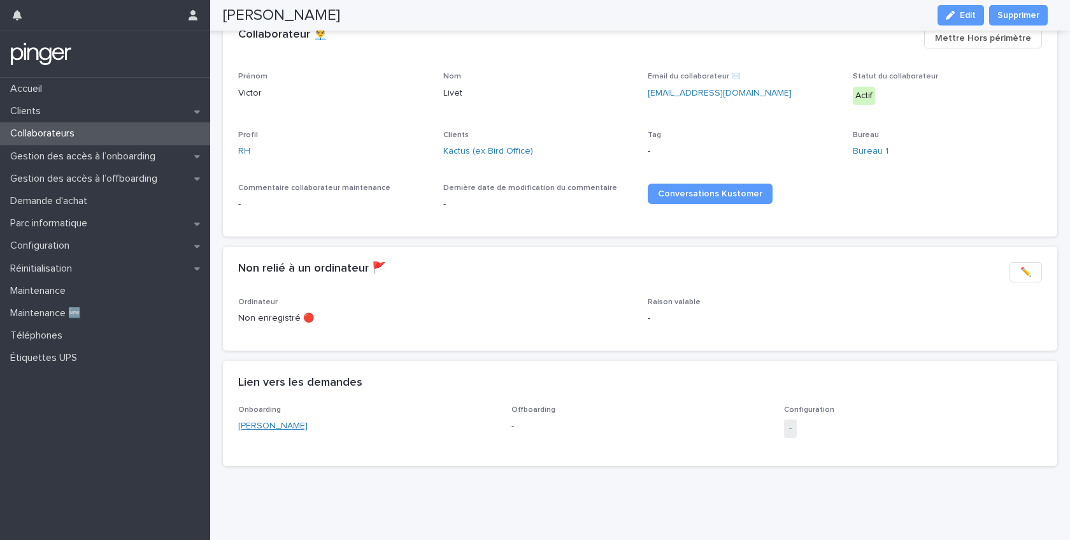
click at [253, 419] on link "[PERSON_NAME]" at bounding box center [272, 425] width 69 height 13
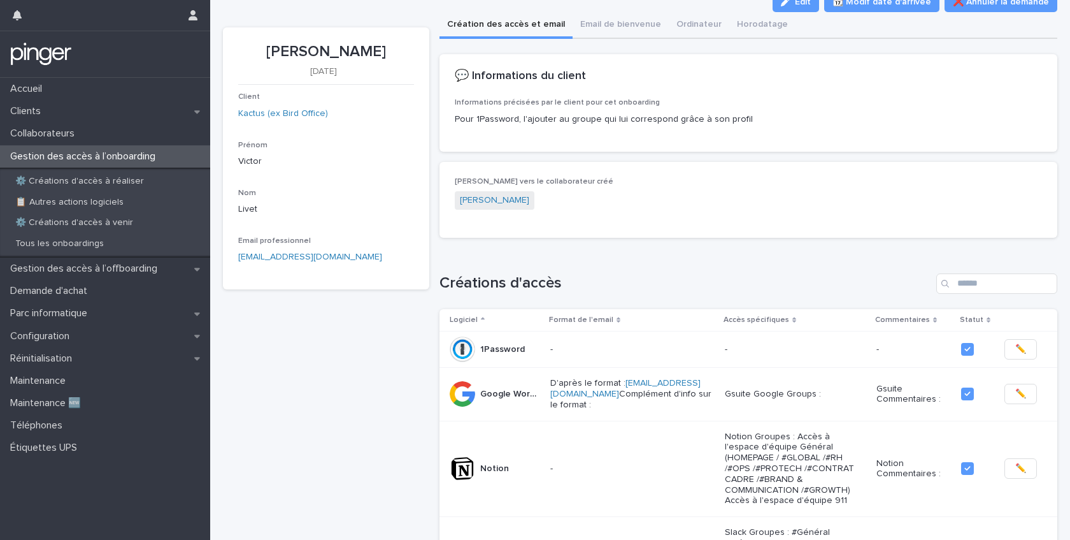
scroll to position [186, 0]
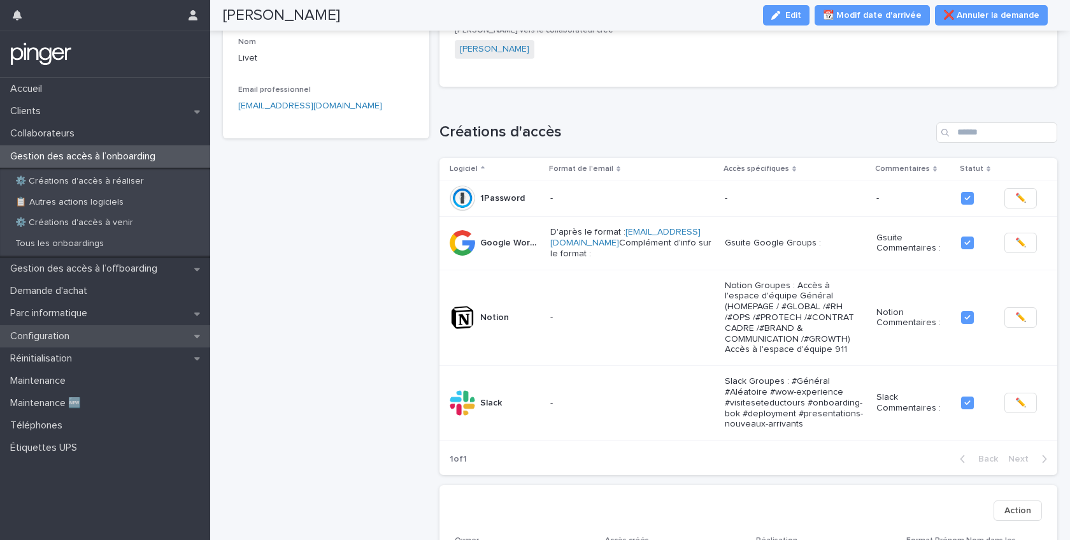
click at [52, 337] on p "Configuration" at bounding box center [42, 336] width 75 height 12
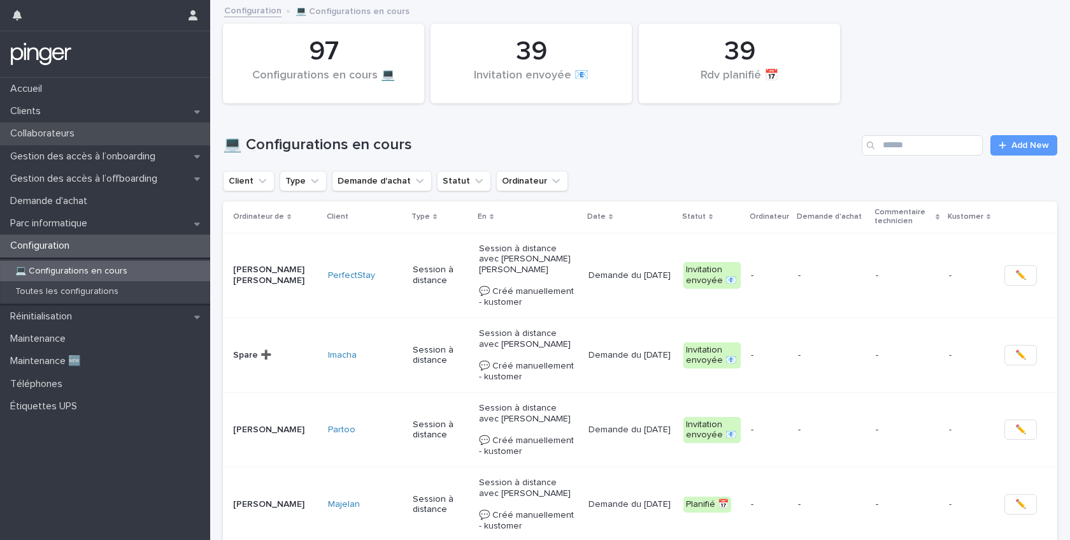
click at [35, 136] on p "Collaborateurs" at bounding box center [45, 133] width 80 height 12
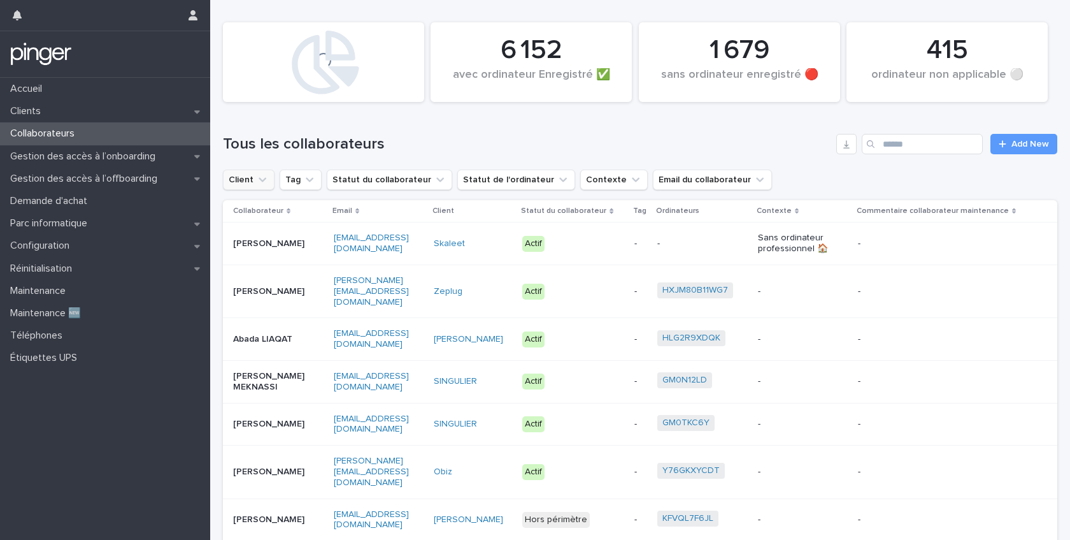
click at [265, 178] on icon "Client" at bounding box center [262, 179] width 13 height 13
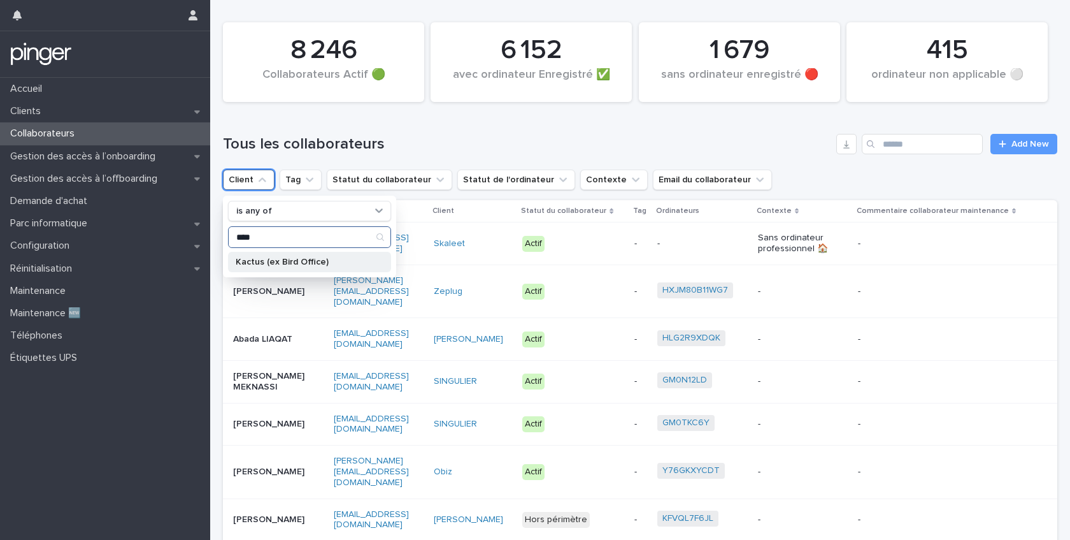
type input "****"
click at [263, 266] on div "Kactus (ex Bird Office)" at bounding box center [309, 262] width 163 height 20
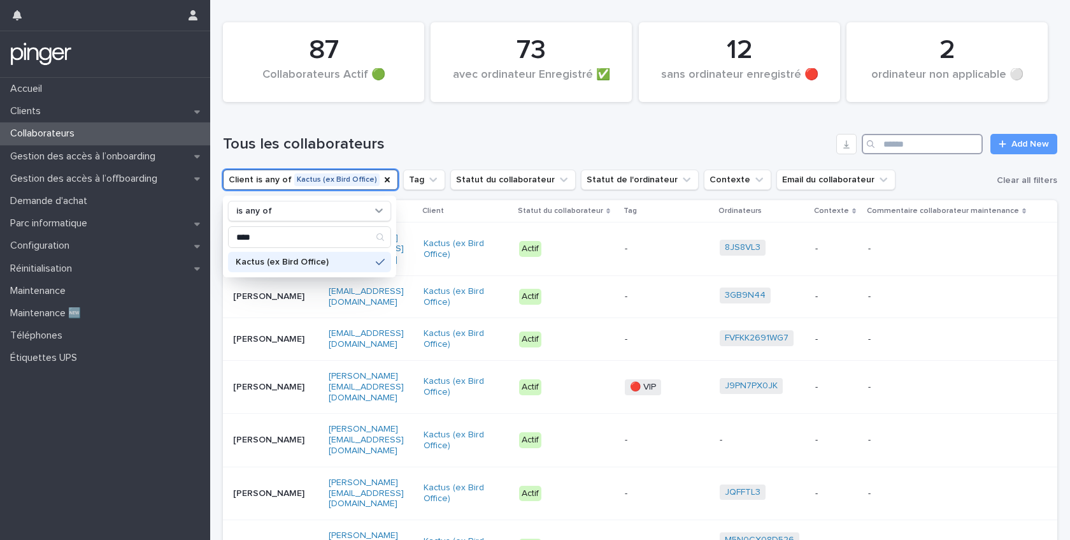
click at [910, 150] on input "Search" at bounding box center [922, 144] width 121 height 20
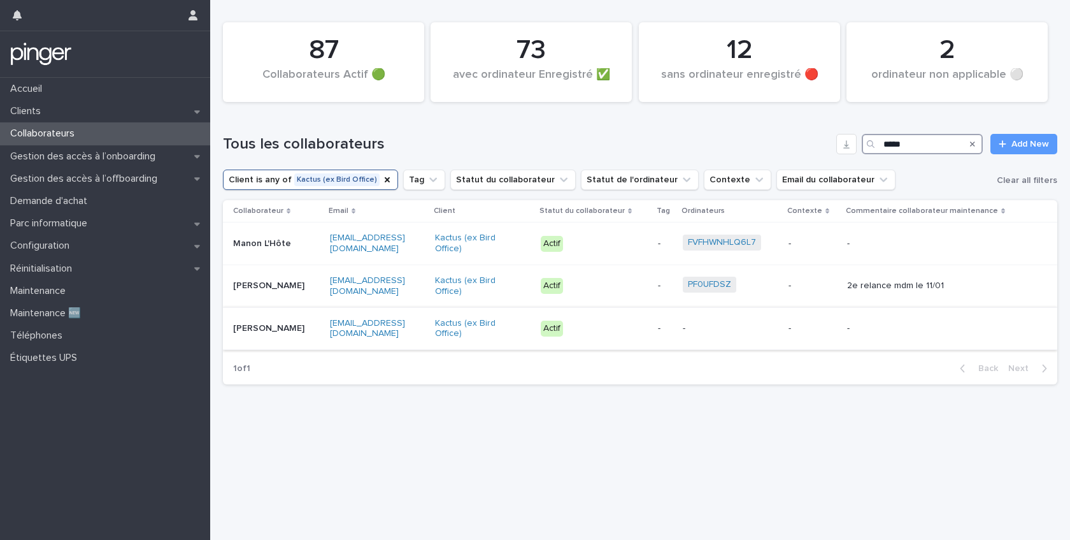
type input "*****"
click at [304, 331] on p "Manon Massou" at bounding box center [273, 328] width 80 height 11
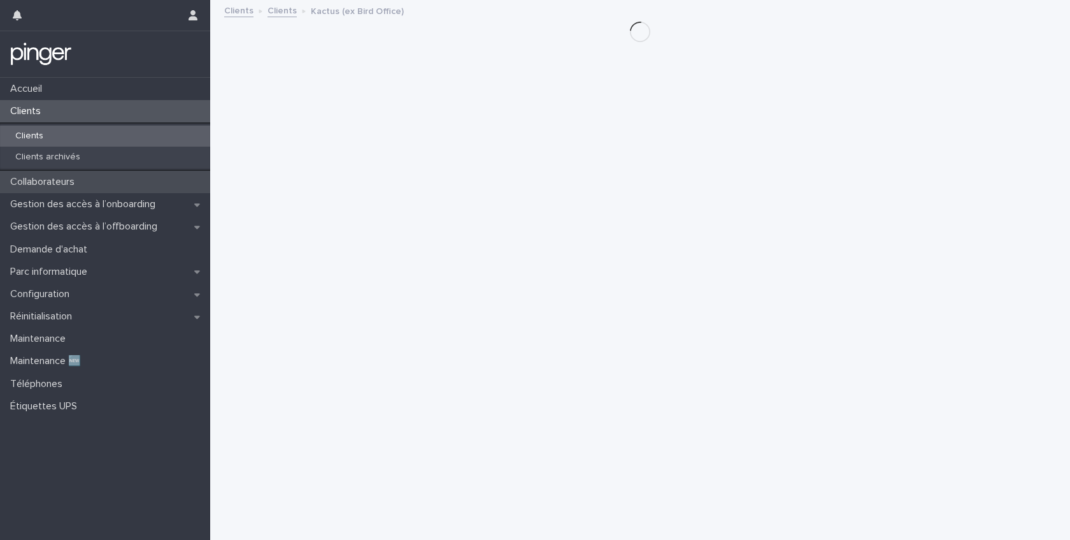
click at [59, 187] on p "Collaborateurs" at bounding box center [45, 182] width 80 height 12
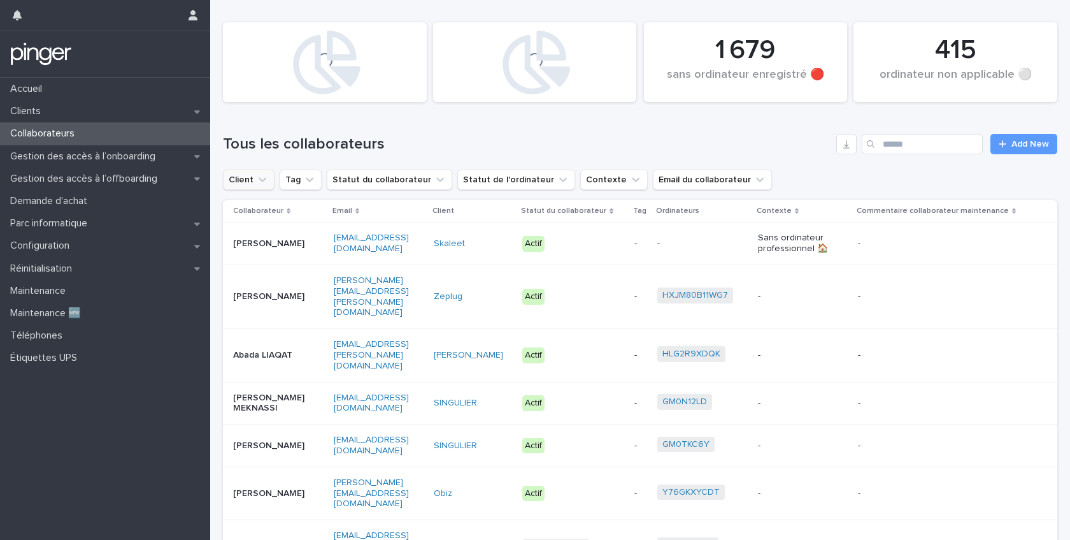
click at [265, 183] on icon "Client" at bounding box center [262, 179] width 13 height 13
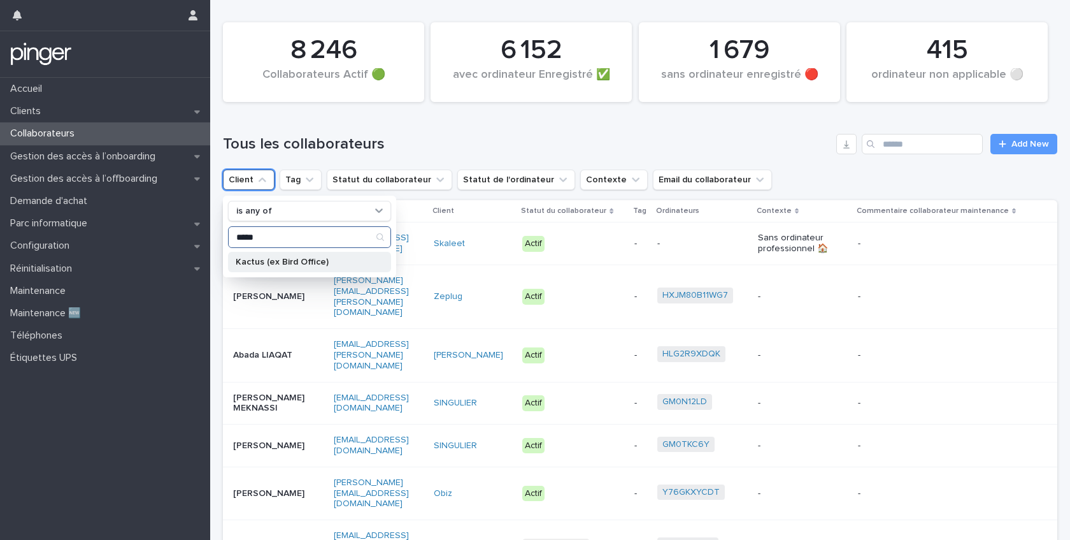
type input "*****"
click at [287, 262] on p "Kactus (ex Bird Office)" at bounding box center [303, 261] width 135 height 9
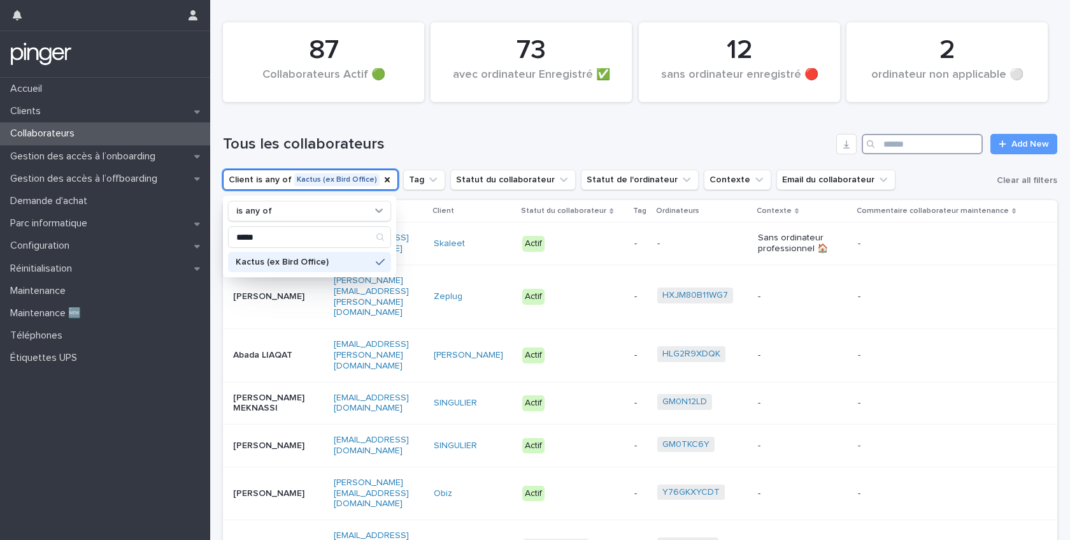
click at [919, 143] on input "Search" at bounding box center [922, 144] width 121 height 20
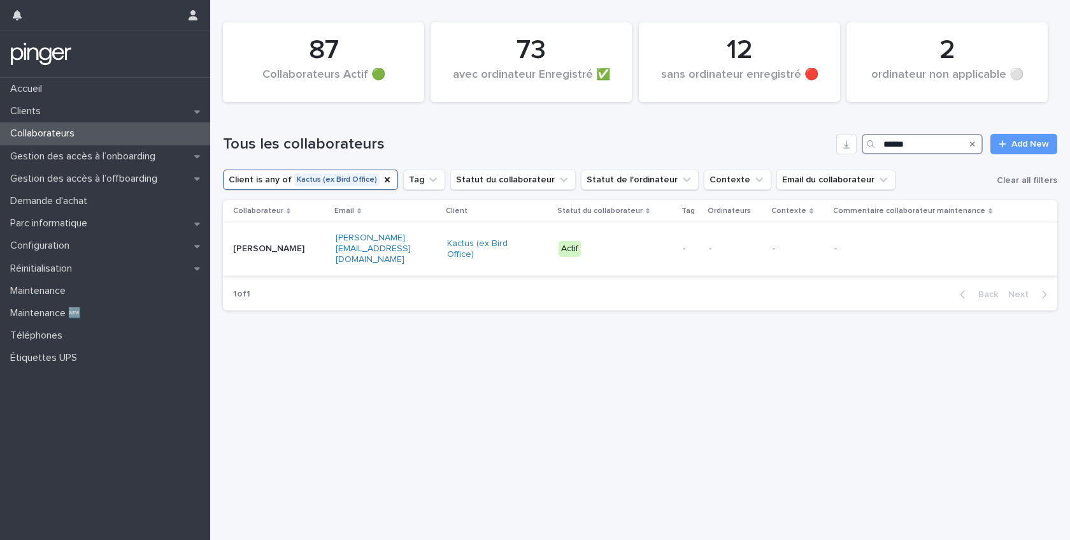
type input "******"
click at [300, 243] on p "Candice Villepontoux" at bounding box center [273, 248] width 80 height 11
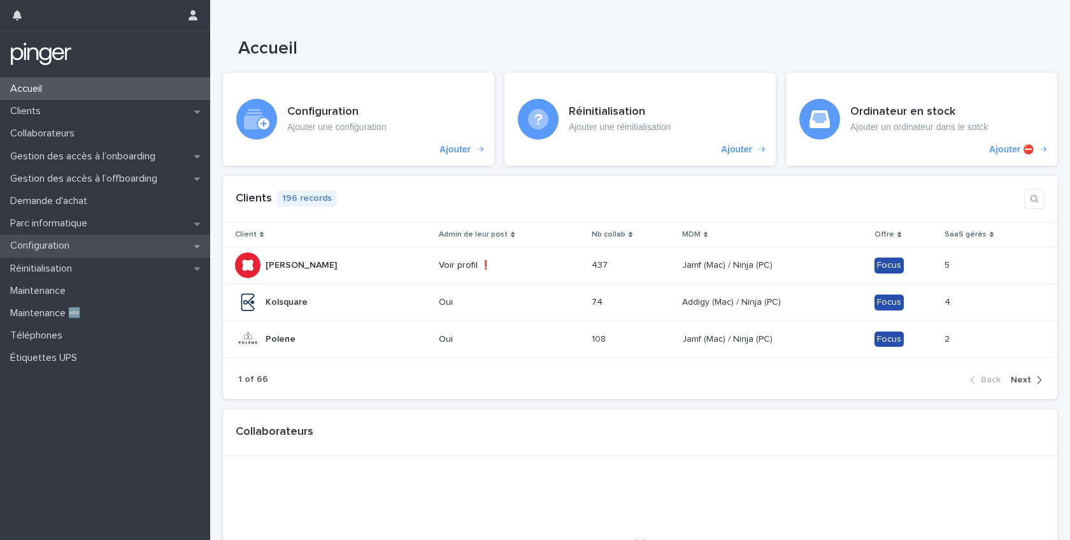
click at [82, 250] on div "Configuration" at bounding box center [105, 245] width 210 height 22
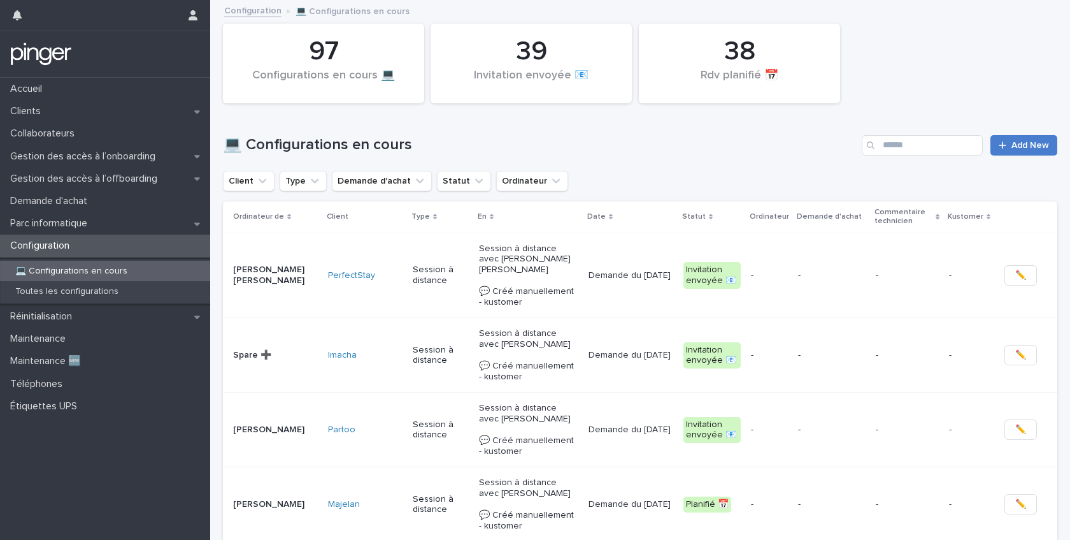
click at [999, 138] on link "Add New" at bounding box center [1024, 145] width 67 height 20
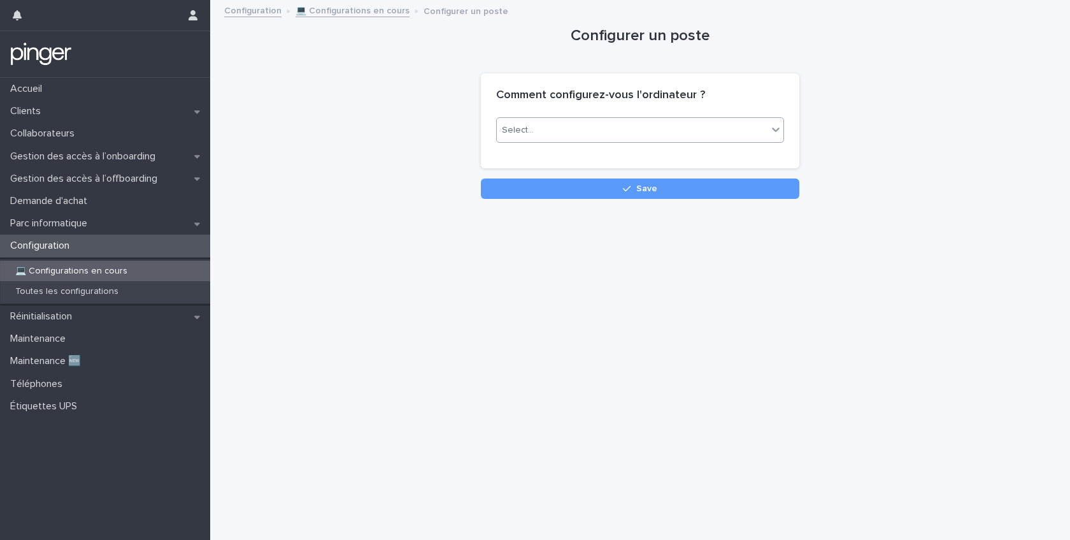
click at [591, 131] on div "Select..." at bounding box center [632, 130] width 271 height 21
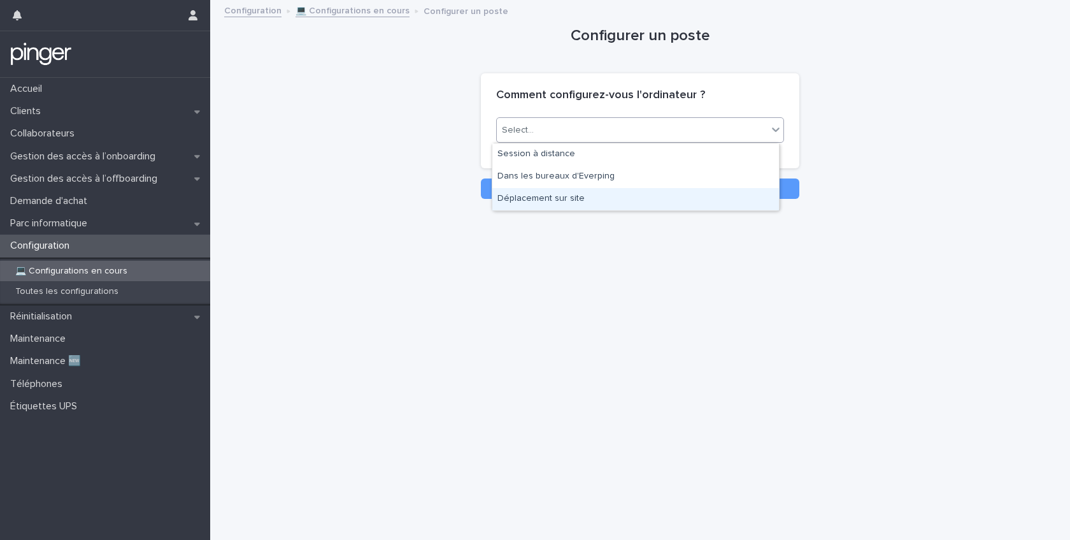
click at [551, 202] on div "Déplacement sur site" at bounding box center [635, 199] width 287 height 22
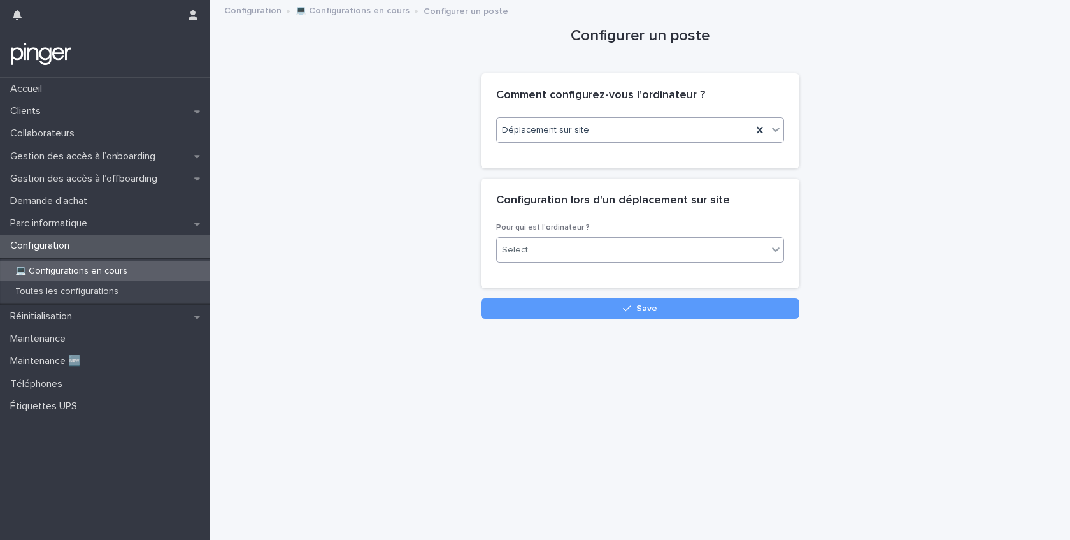
click at [560, 245] on div "Select..." at bounding box center [632, 250] width 271 height 21
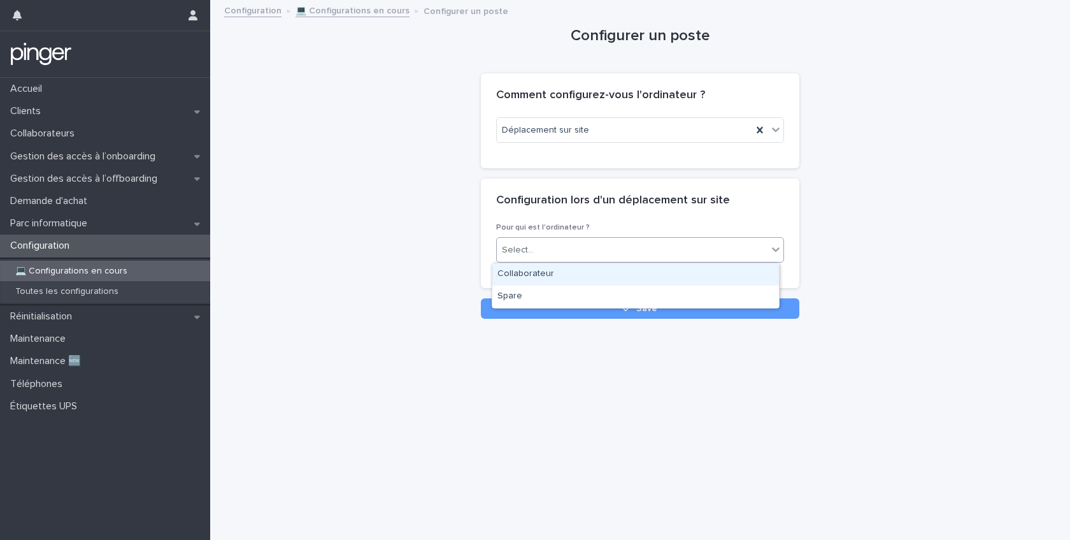
click at [547, 284] on div "Collaborateur" at bounding box center [635, 274] width 287 height 22
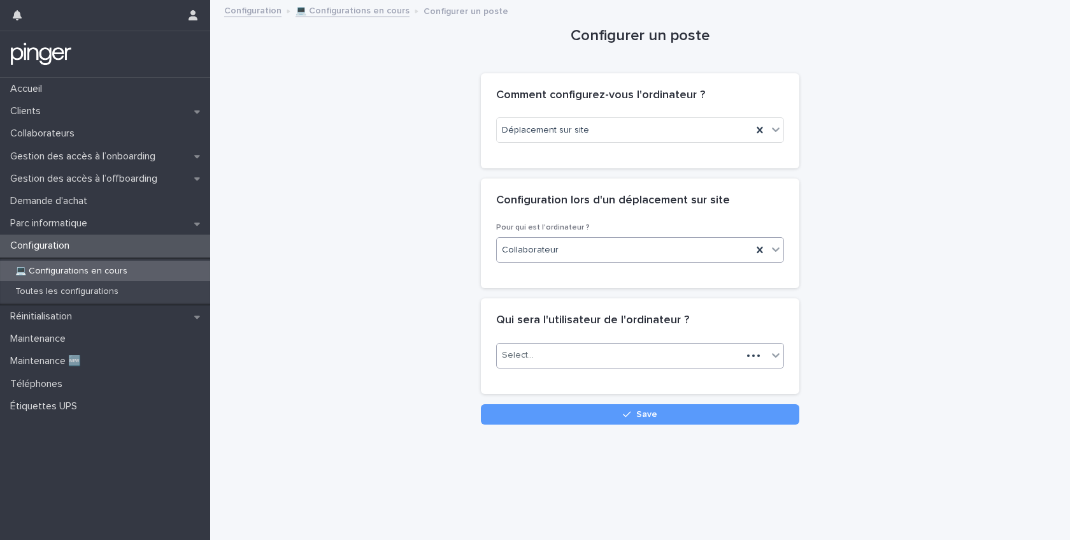
click at [563, 352] on div "Select..." at bounding box center [619, 355] width 245 height 21
type input "**********"
click at [566, 373] on div "[PERSON_NAME]" at bounding box center [635, 380] width 287 height 22
click at [617, 422] on button "Save" at bounding box center [640, 414] width 319 height 20
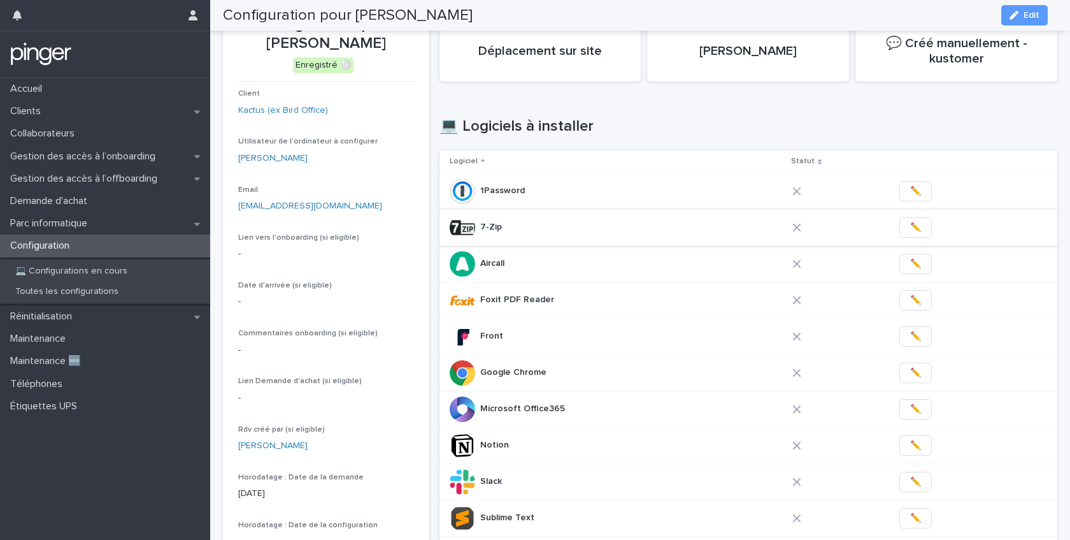
scroll to position [62, 0]
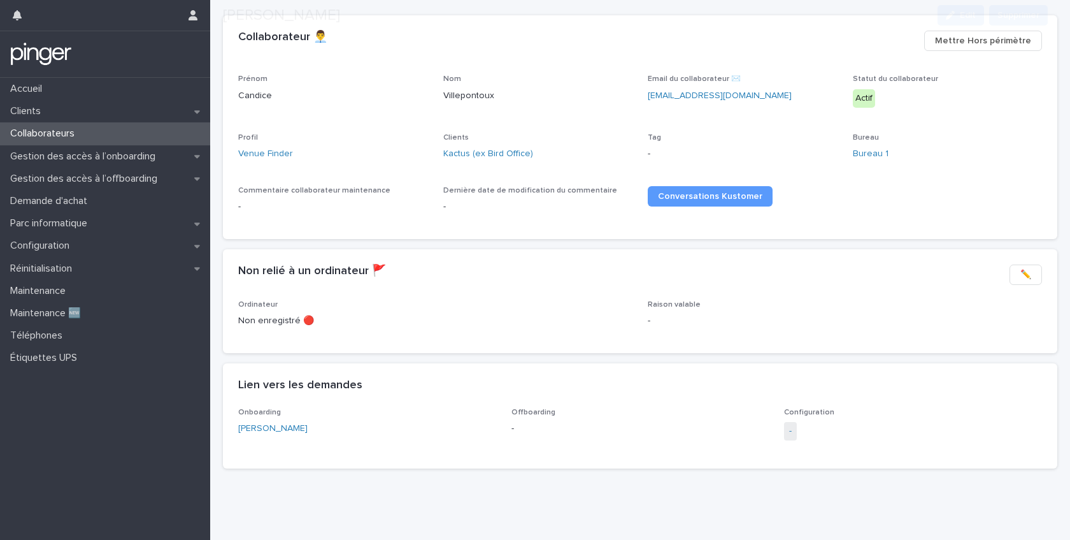
scroll to position [117, 0]
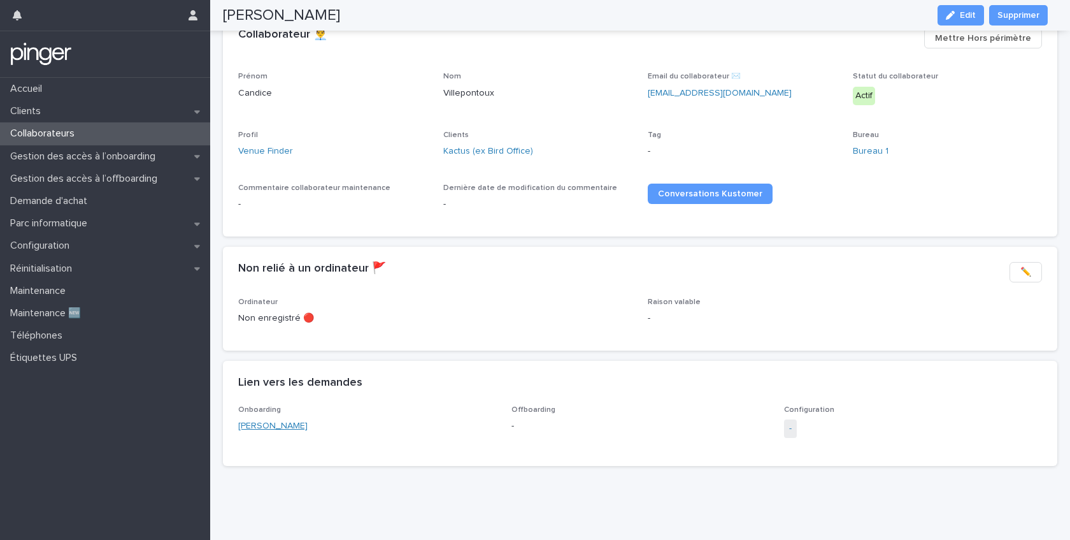
click at [288, 419] on link "[PERSON_NAME]" at bounding box center [272, 425] width 69 height 13
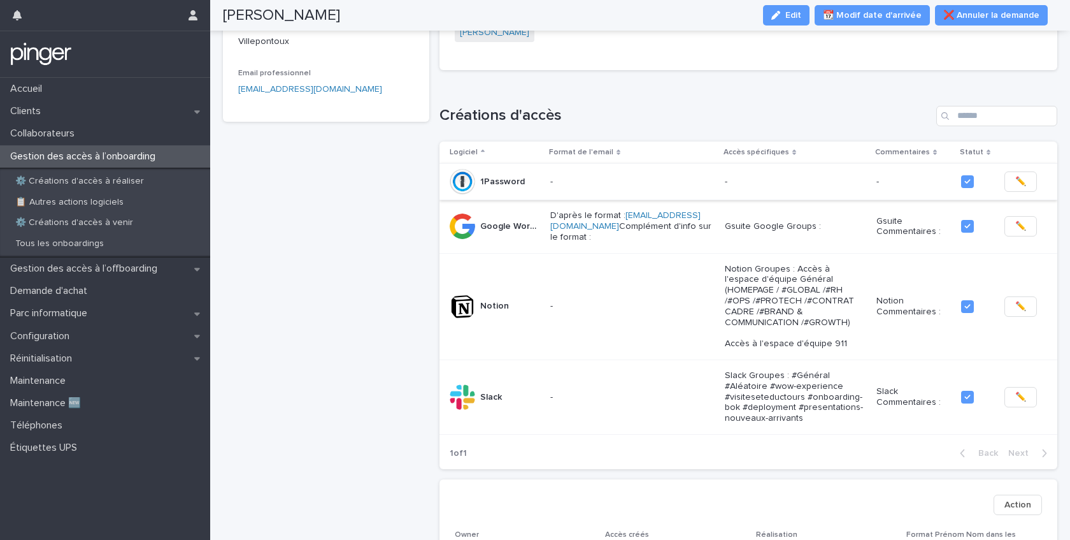
scroll to position [202, 0]
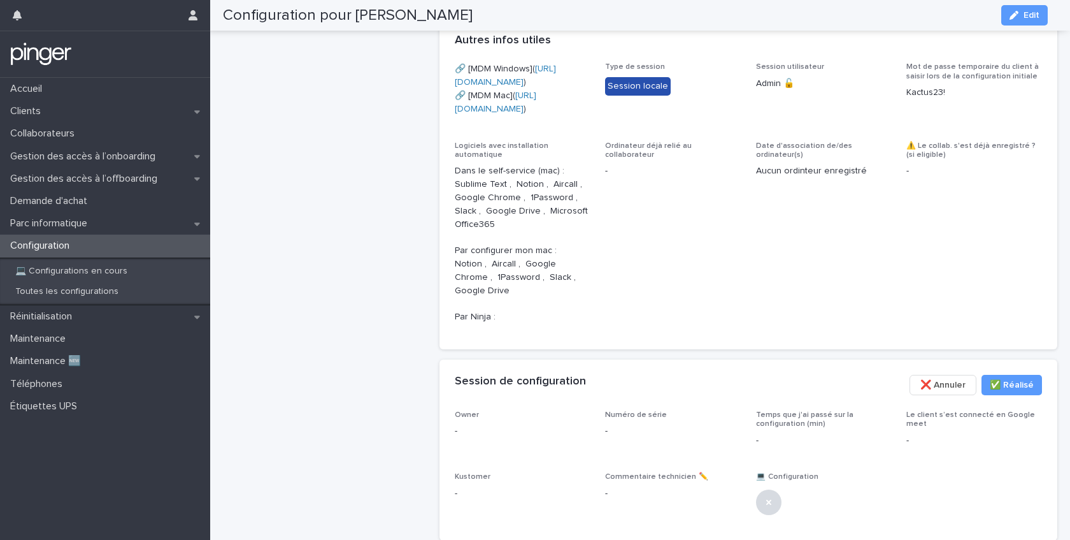
scroll to position [334, 0]
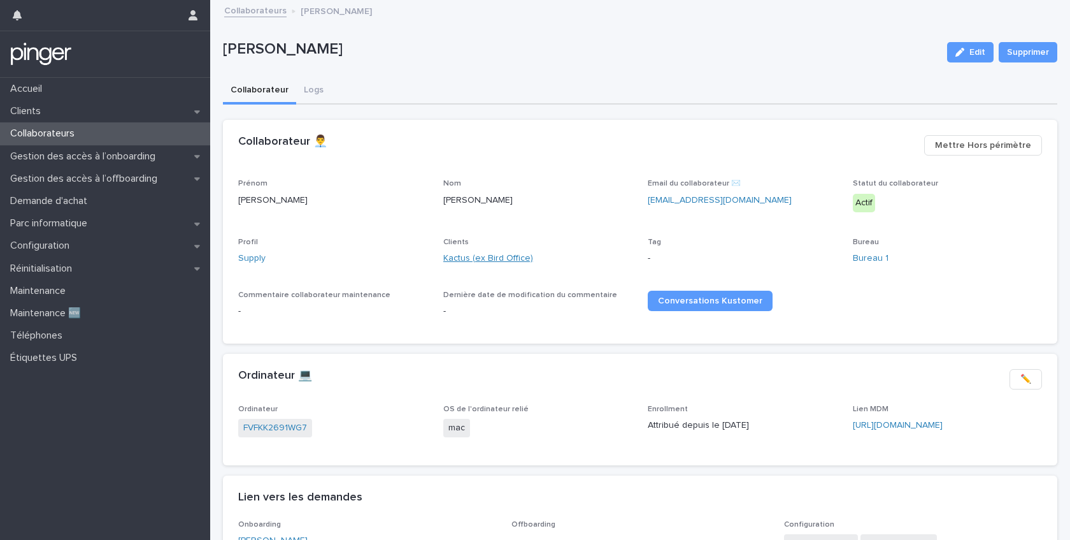
click at [478, 256] on link "Kactus (ex Bird Office)" at bounding box center [488, 258] width 90 height 13
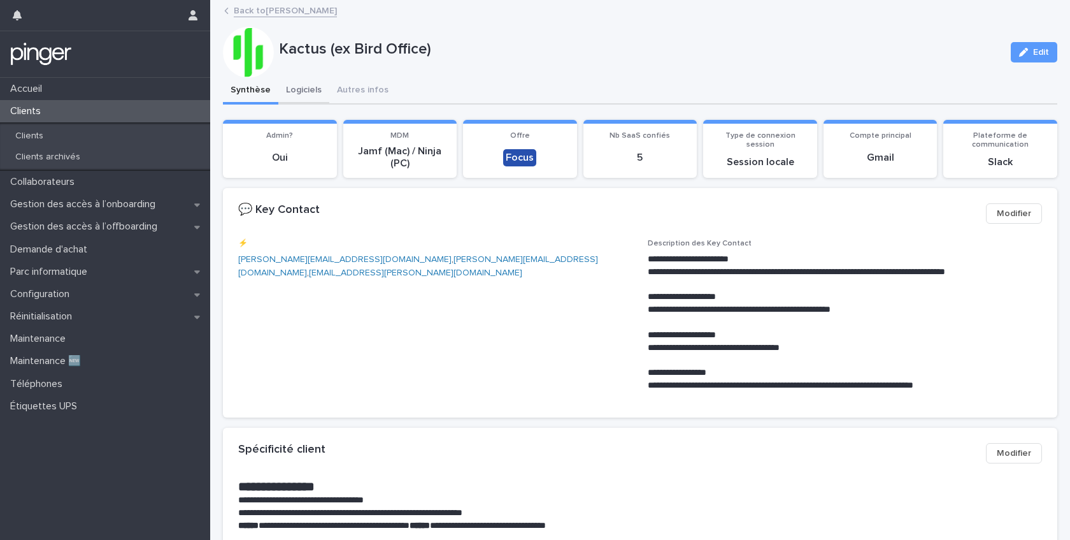
click at [287, 85] on button "Logiciels" at bounding box center [303, 91] width 51 height 27
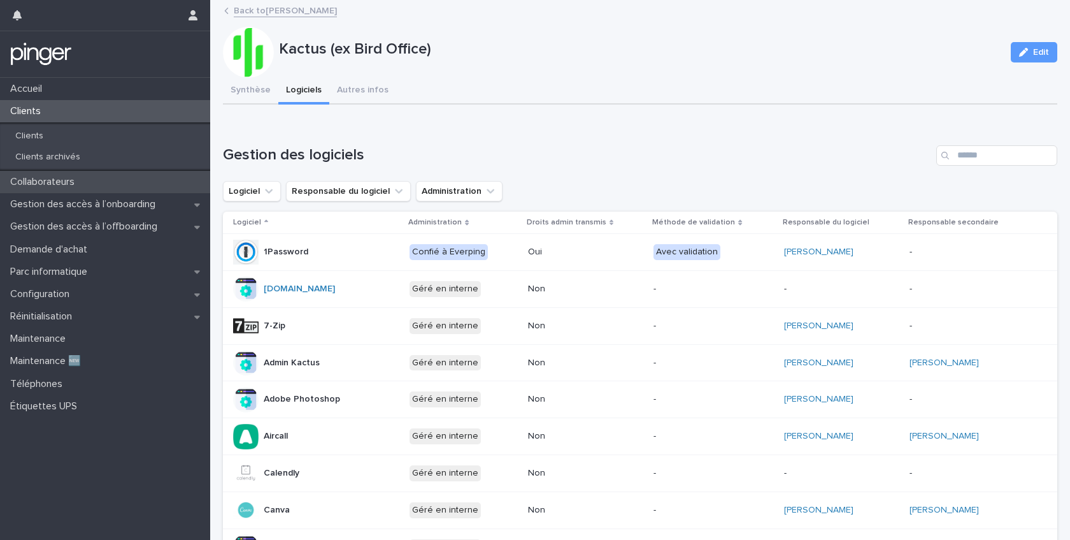
click at [68, 189] on div "Collaborateurs" at bounding box center [105, 182] width 210 height 22
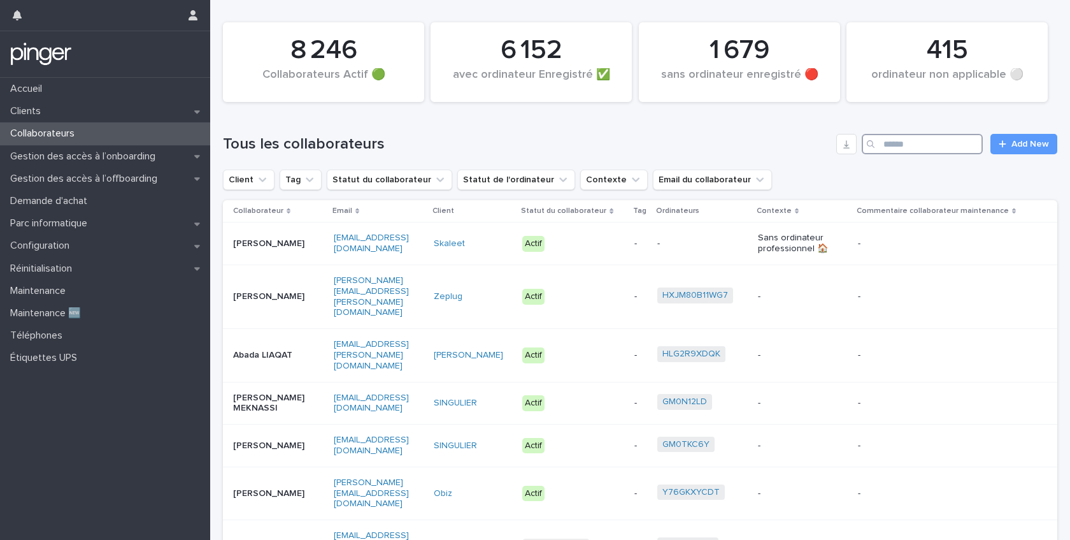
click at [893, 147] on input "Search" at bounding box center [922, 144] width 121 height 20
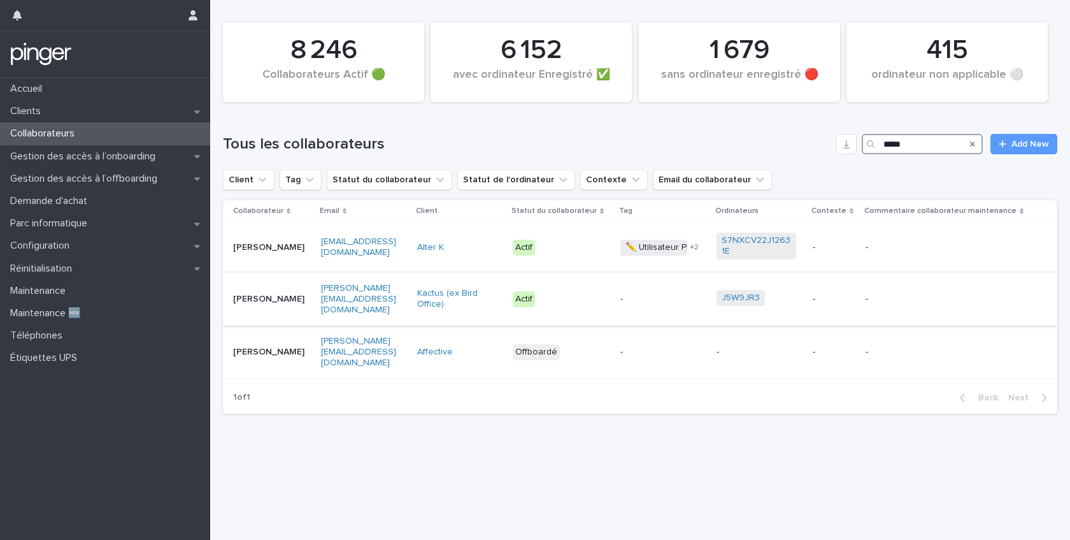
type input "*****"
click at [292, 298] on p "[PERSON_NAME]" at bounding box center [272, 299] width 78 height 11
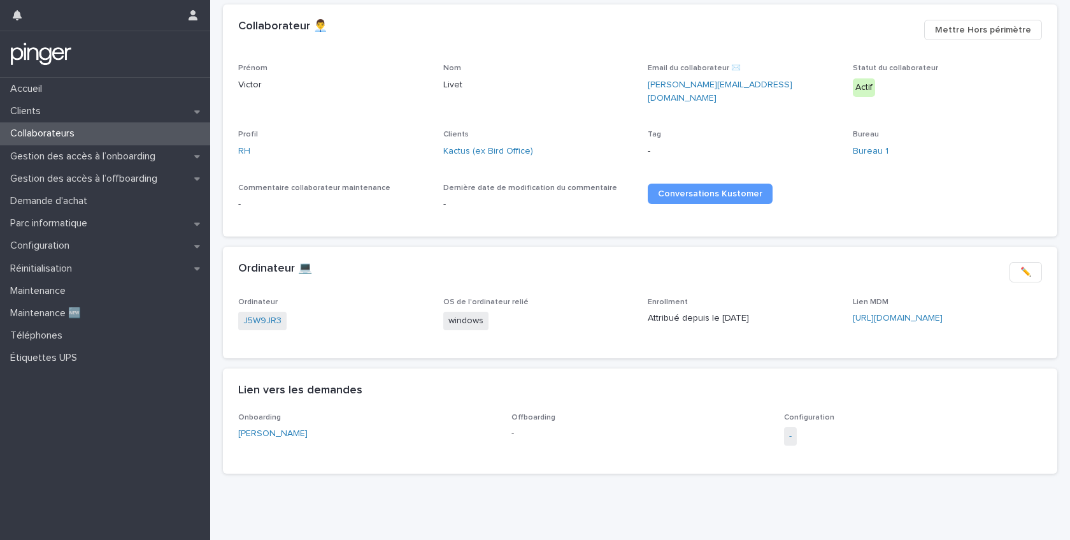
scroll to position [124, 0]
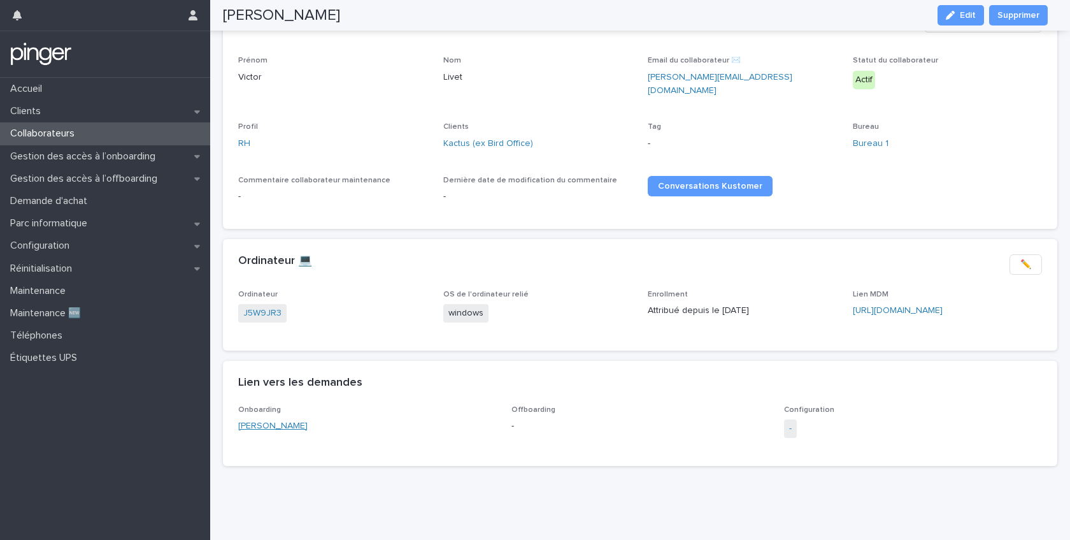
click at [252, 419] on link "[PERSON_NAME]" at bounding box center [272, 425] width 69 height 13
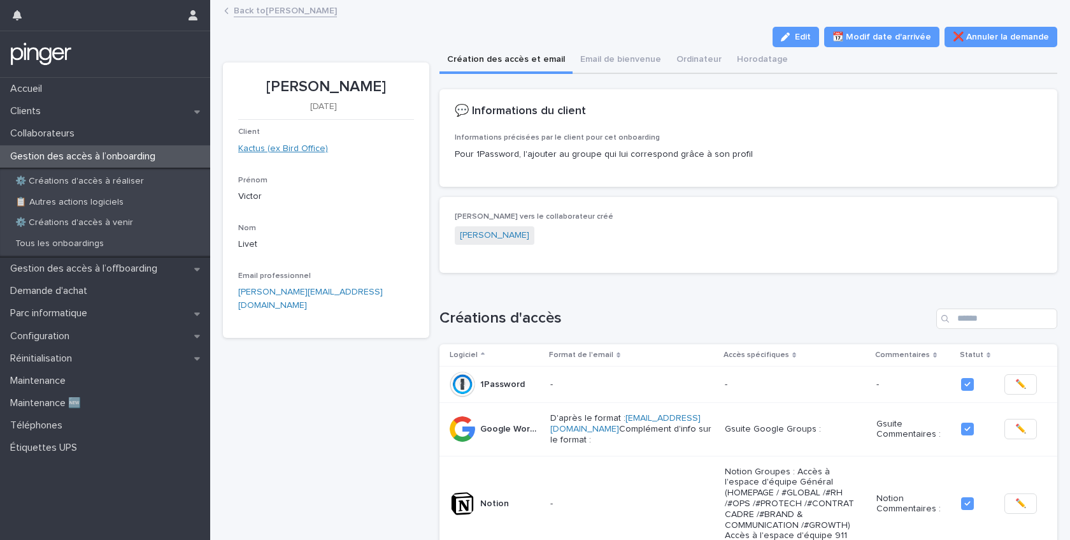
click at [290, 152] on link "Kactus (ex Bird Office)" at bounding box center [283, 148] width 90 height 13
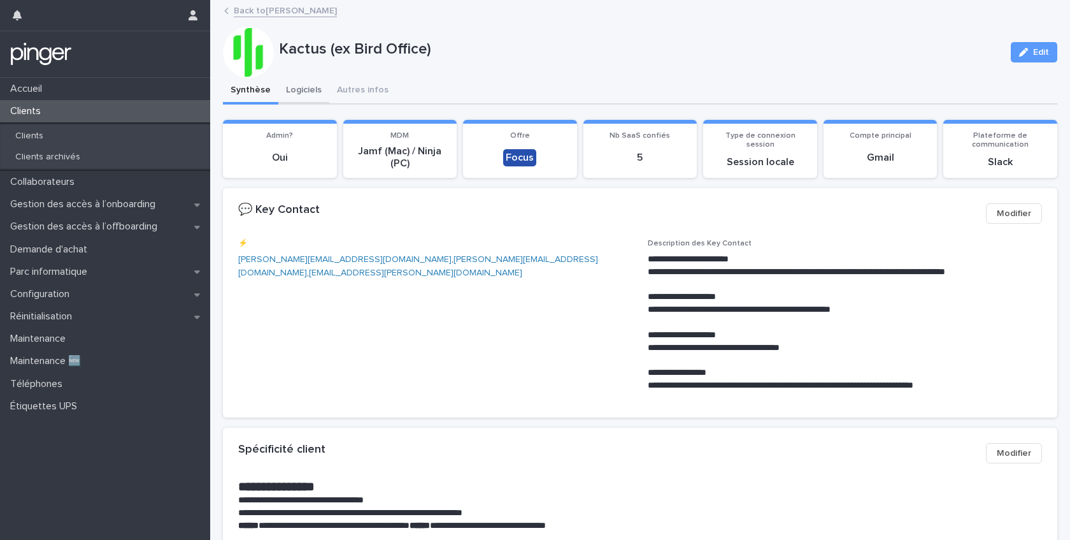
click at [304, 90] on button "Logiciels" at bounding box center [303, 91] width 51 height 27
